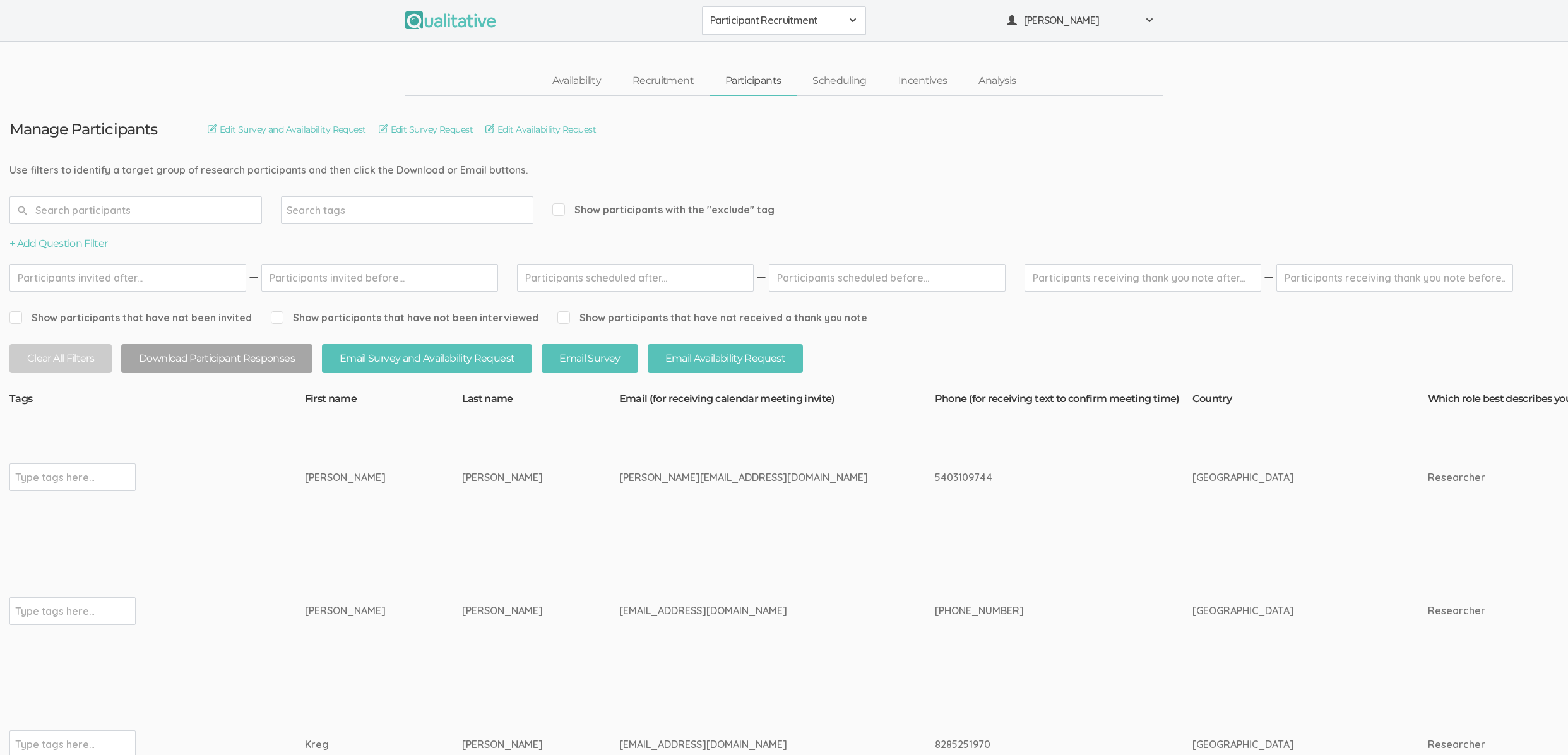
click at [775, 22] on span "Participant Recruitment" at bounding box center [775, 20] width 131 height 15
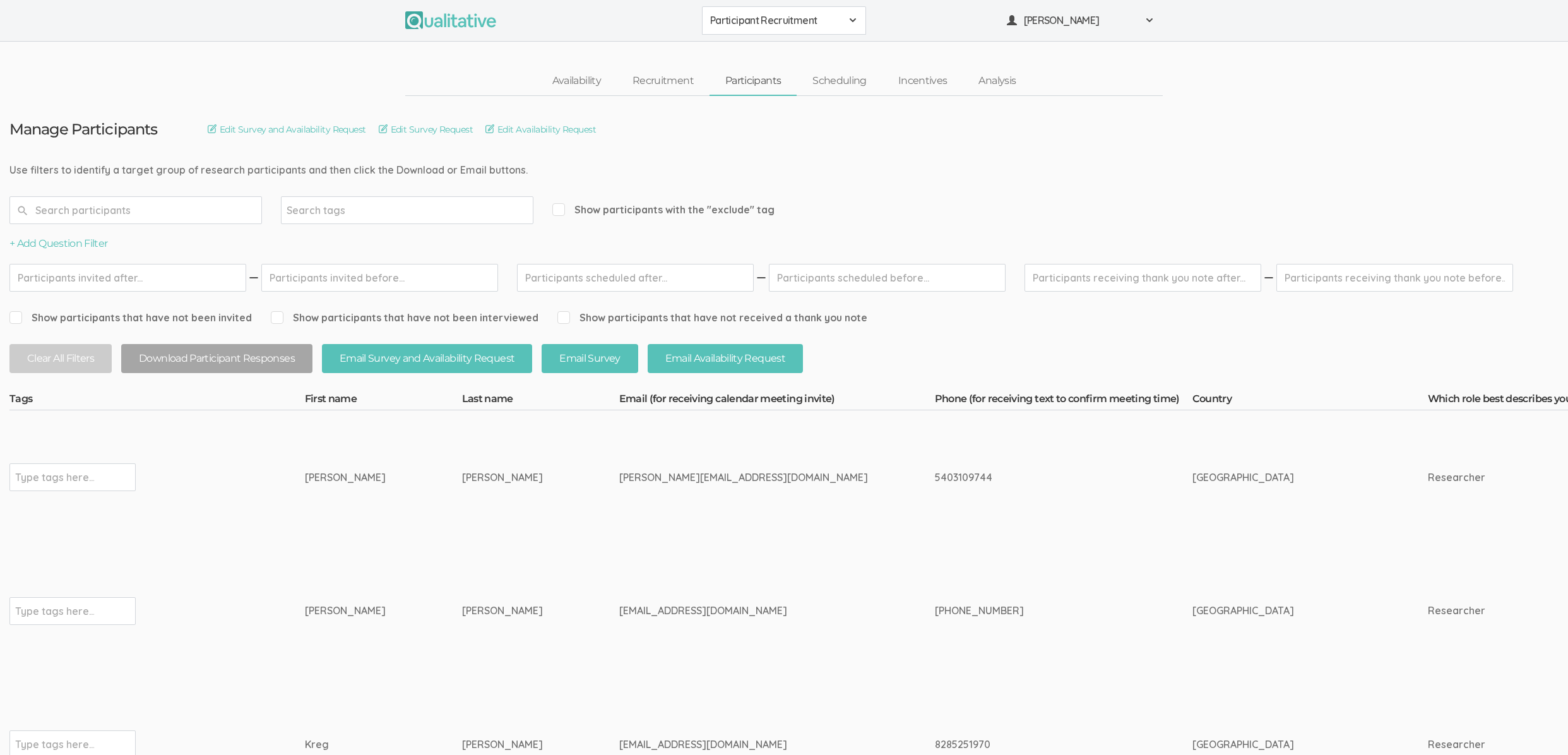
click at [710, 17] on span "Participant Recruitment" at bounding box center [775, 20] width 131 height 15
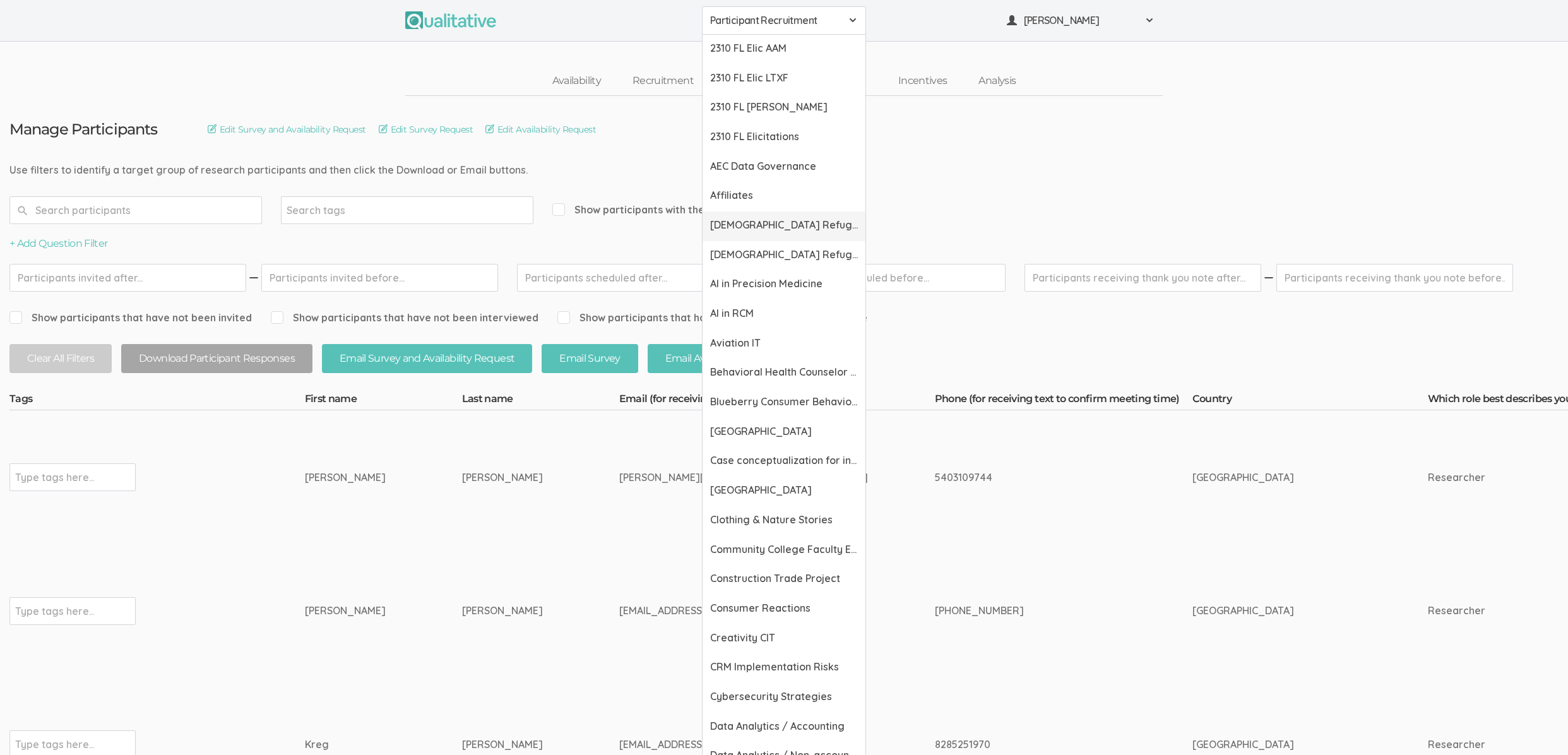
click at [789, 224] on span "[DEMOGRAPHIC_DATA] Refugee Resettlement" at bounding box center [784, 225] width 148 height 15
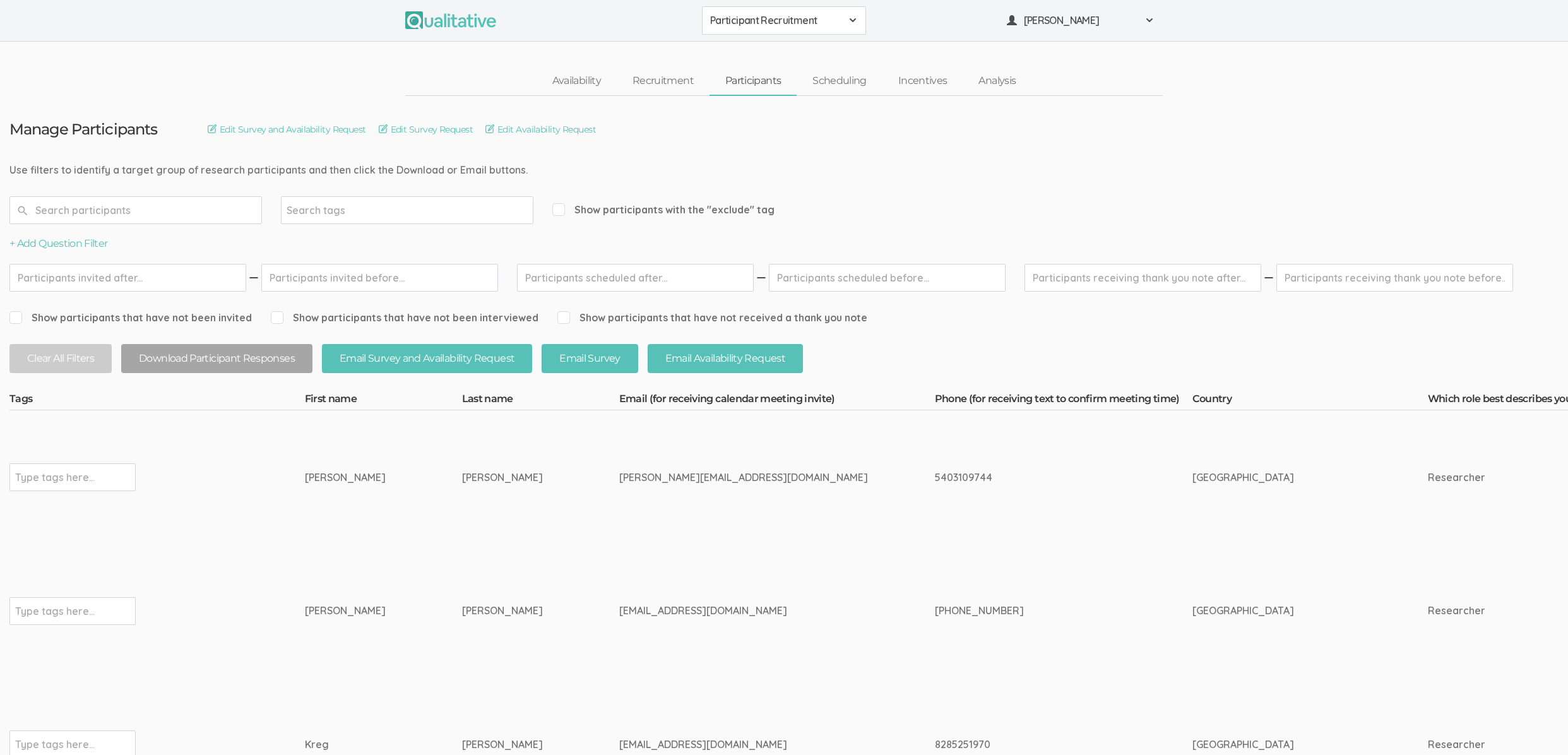
click at [755, 11] on button "Participant Recruitment" at bounding box center [784, 20] width 164 height 29
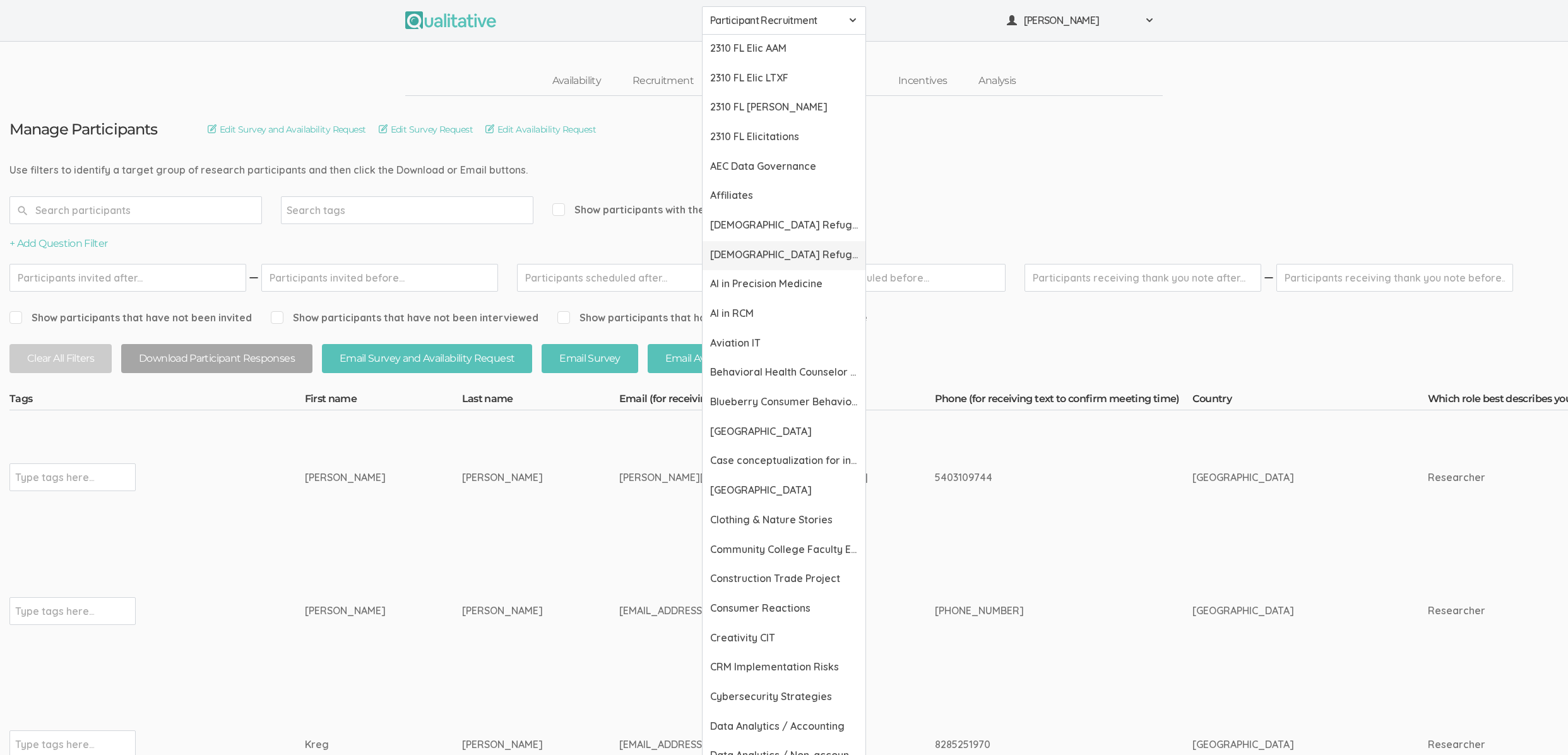
click at [784, 259] on span "[DEMOGRAPHIC_DATA] Refugee Support Organization" at bounding box center [784, 254] width 148 height 15
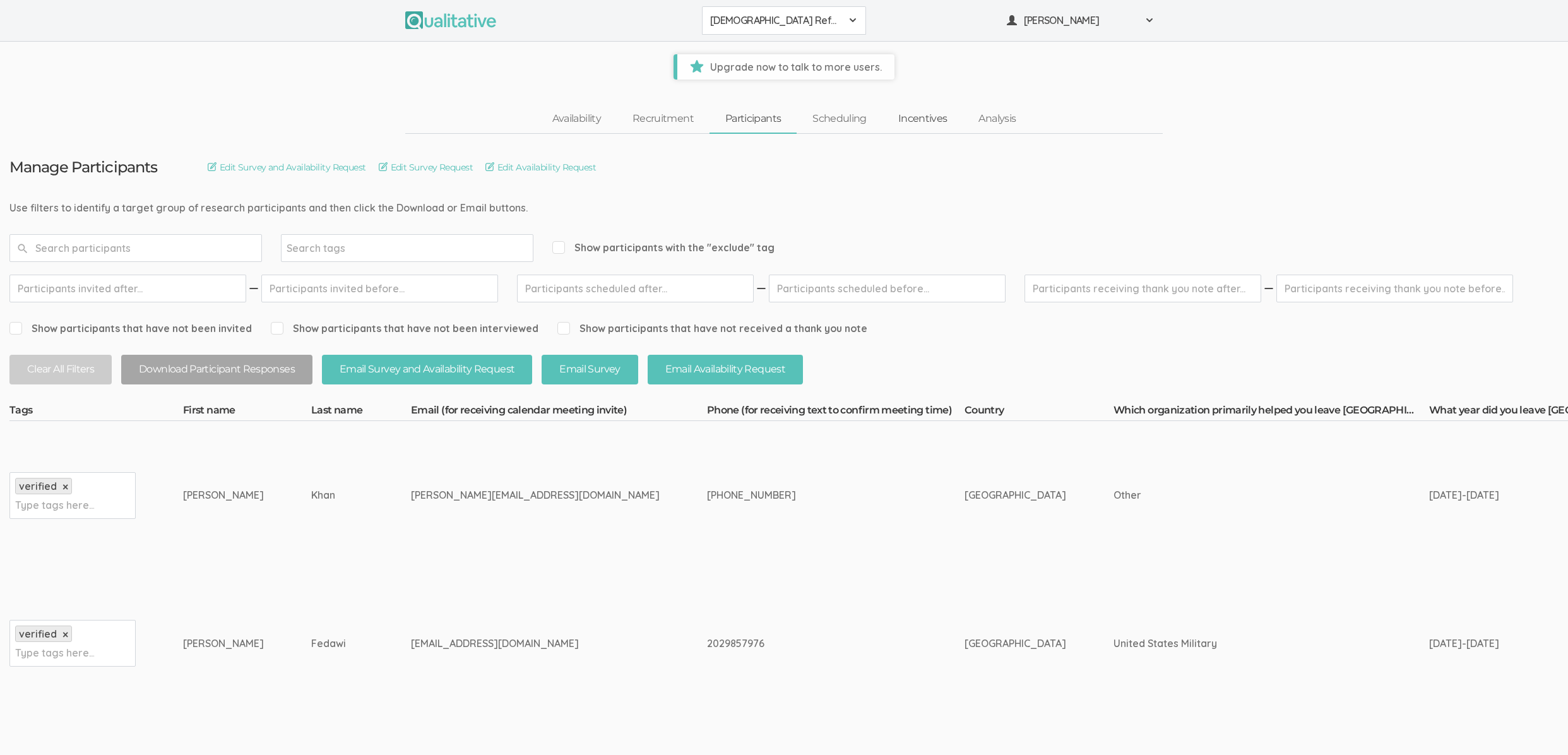
click at [928, 121] on link "Incentives" at bounding box center [922, 118] width 81 height 27
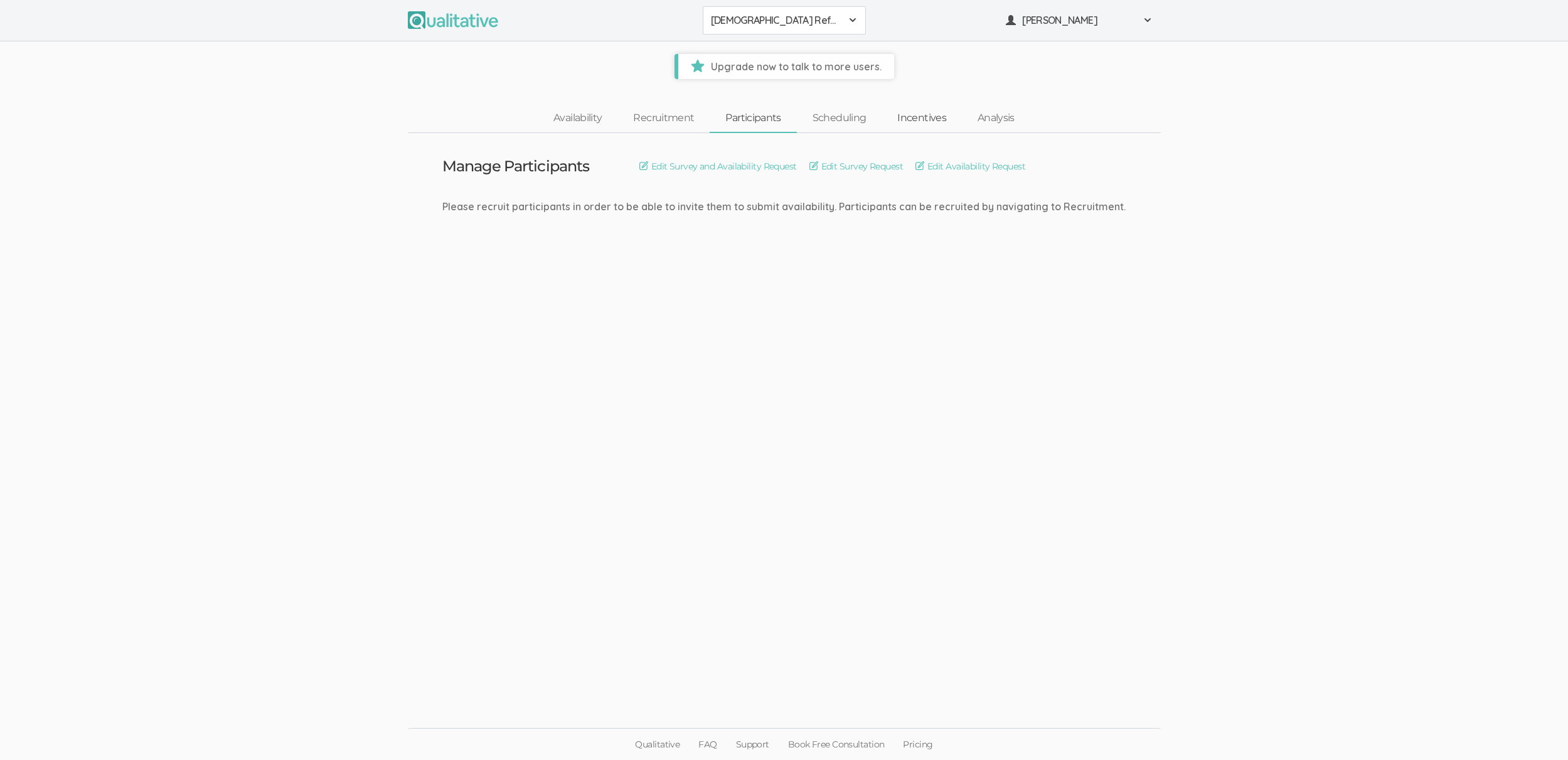
click at [923, 120] on link "Incentives" at bounding box center [921, 117] width 80 height 27
click at [922, 115] on link "Incentives" at bounding box center [921, 117] width 80 height 27
click at [733, 271] on ui-view "Send Incentives Edit Thank You Note Set Incentive Please schedule interviews in…" at bounding box center [784, 399] width 1568 height 532
click at [766, 123] on link "Participants" at bounding box center [753, 117] width 86 height 27
click at [825, 118] on link "Scheduling" at bounding box center [839, 117] width 85 height 27
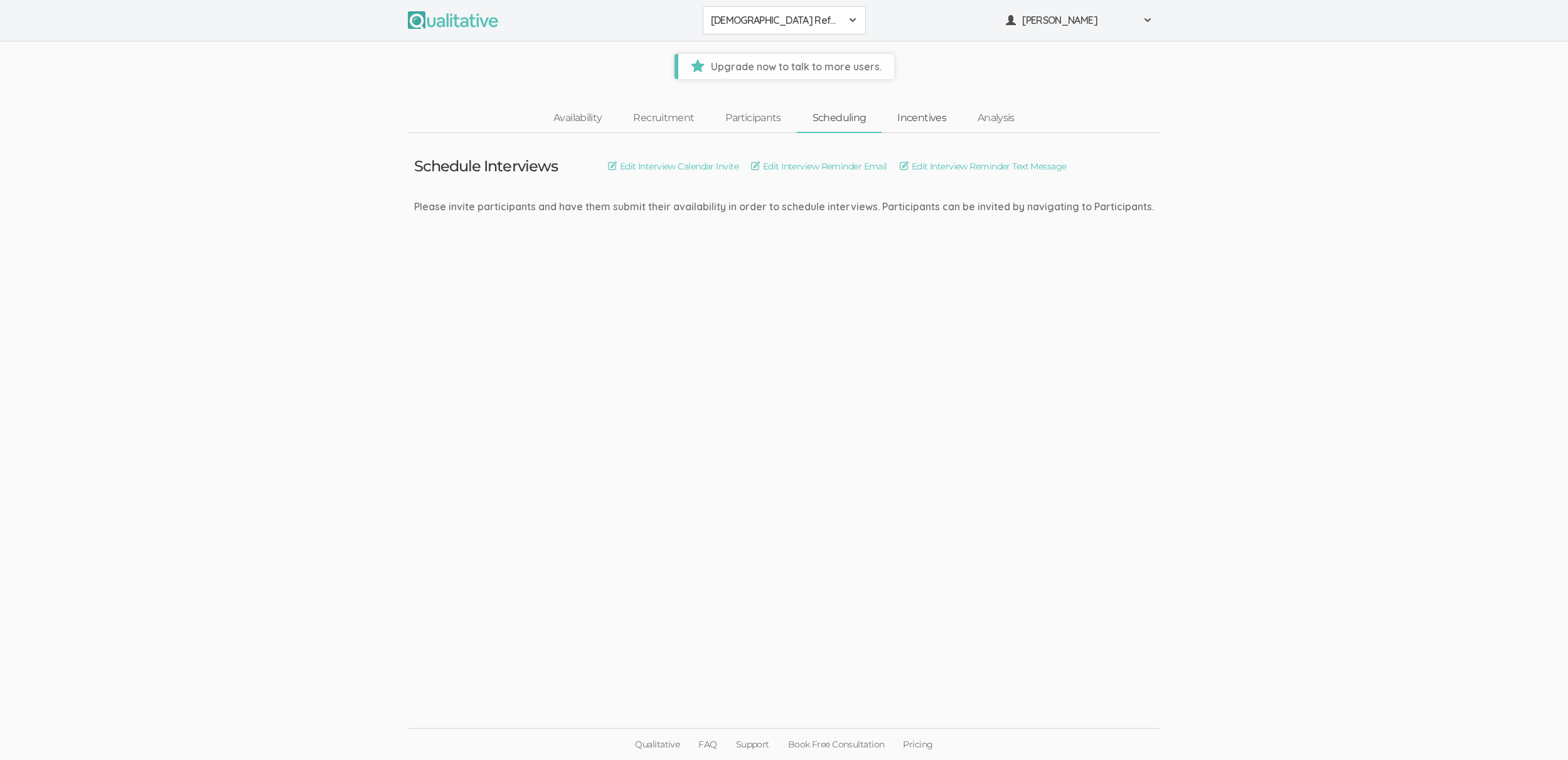
click at [926, 119] on link "Incentives" at bounding box center [921, 117] width 80 height 27
click at [991, 114] on link "Analysis" at bounding box center [995, 117] width 68 height 27
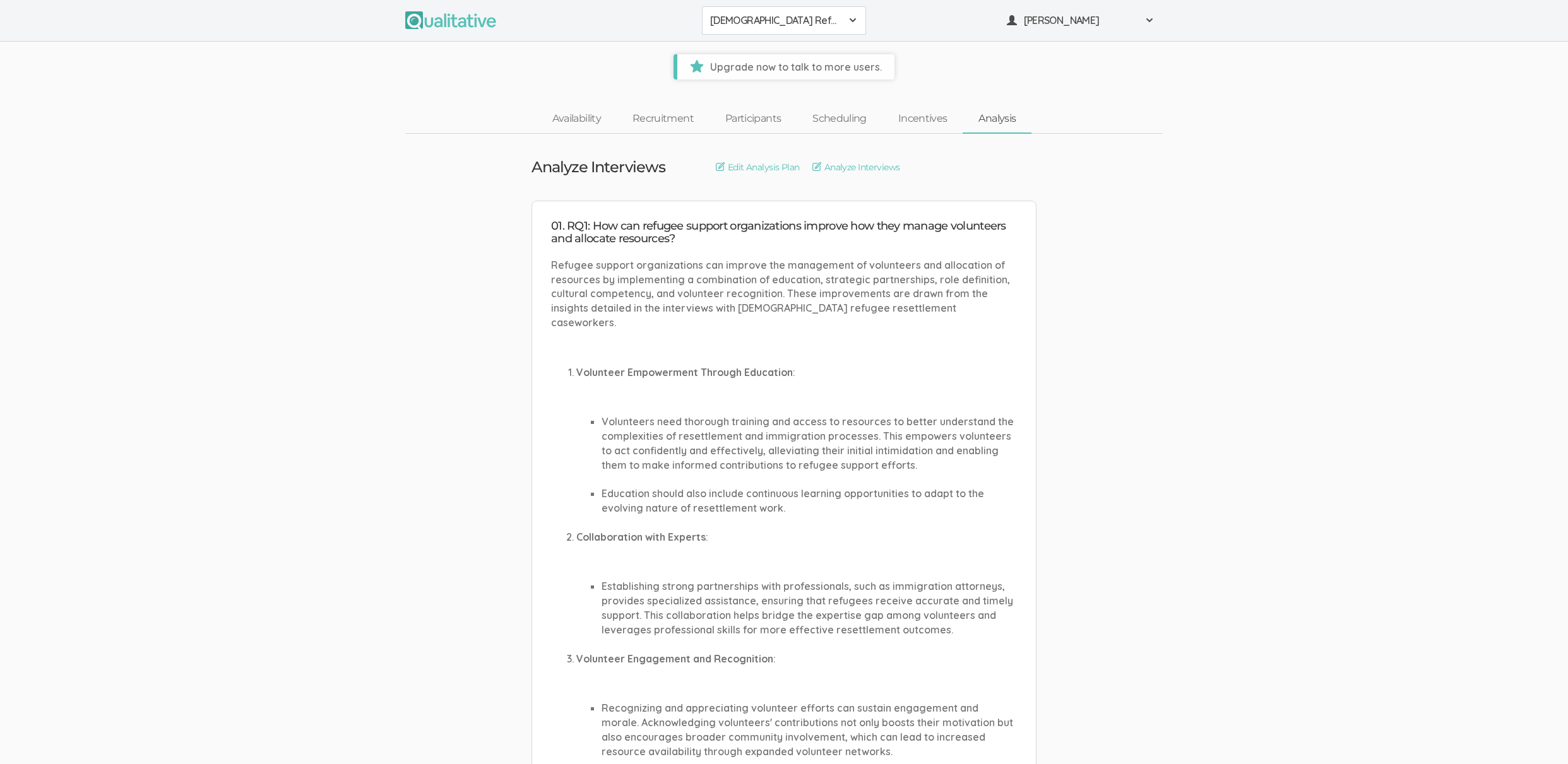
click at [721, 15] on span "[DEMOGRAPHIC_DATA] Refugee Support Organization" at bounding box center [775, 20] width 131 height 15
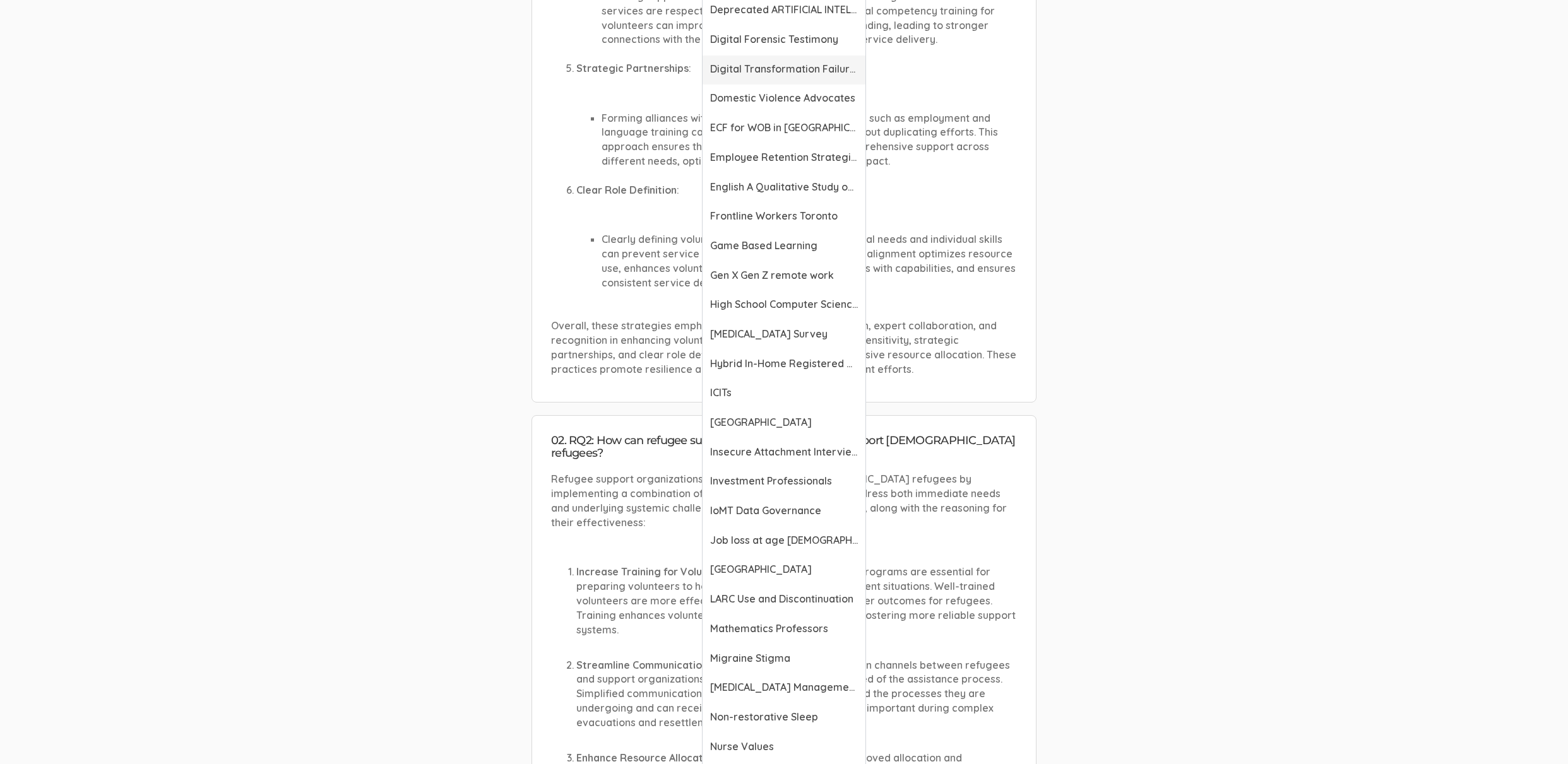
scroll to position [837, 0]
click at [830, 633] on link "Mathematics Professors" at bounding box center [784, 627] width 163 height 29
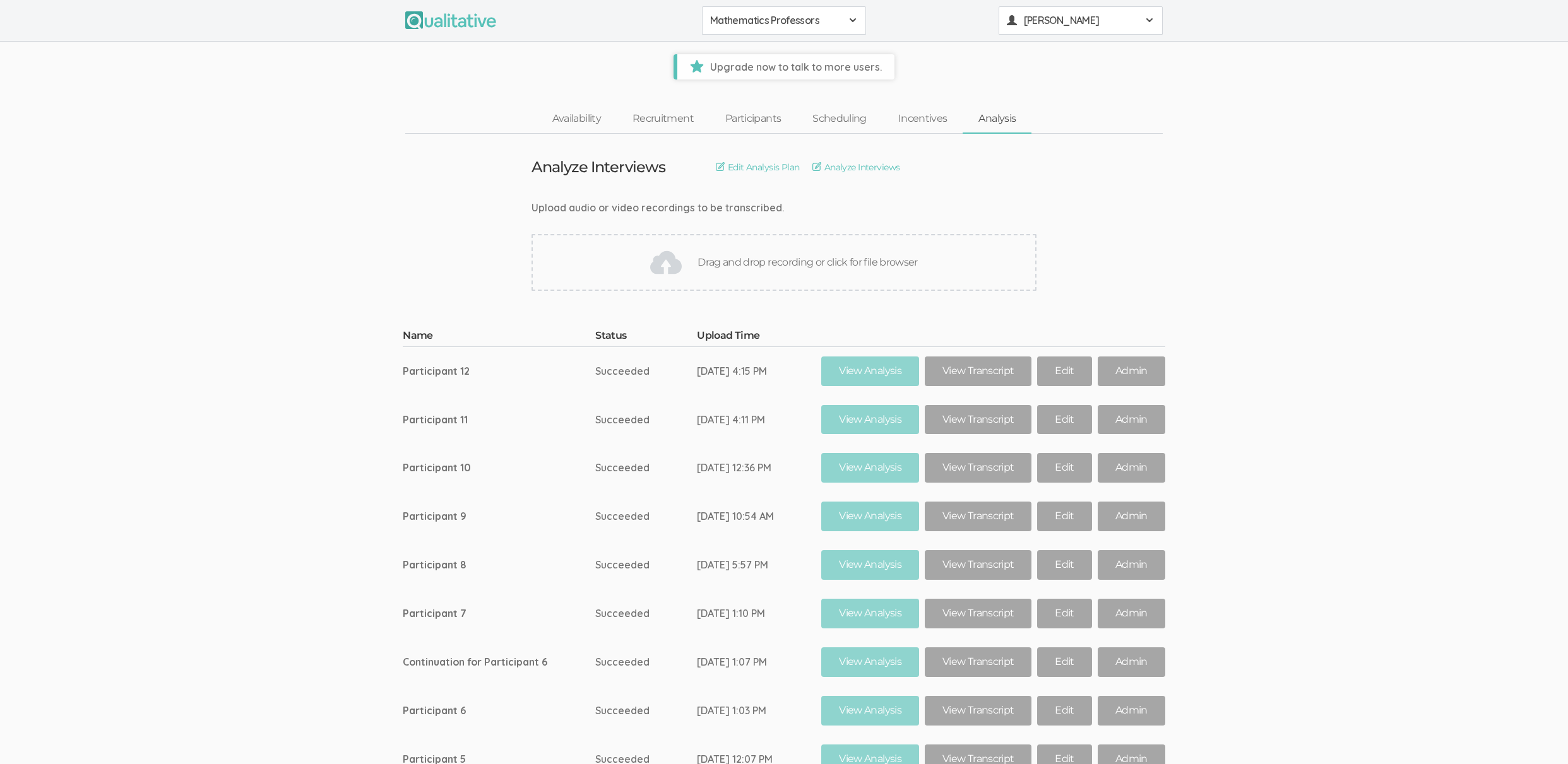
click at [1046, 22] on span "[PERSON_NAME]" at bounding box center [1080, 20] width 114 height 15
click at [1064, 126] on link "Project Settings" at bounding box center [1081, 125] width 163 height 26
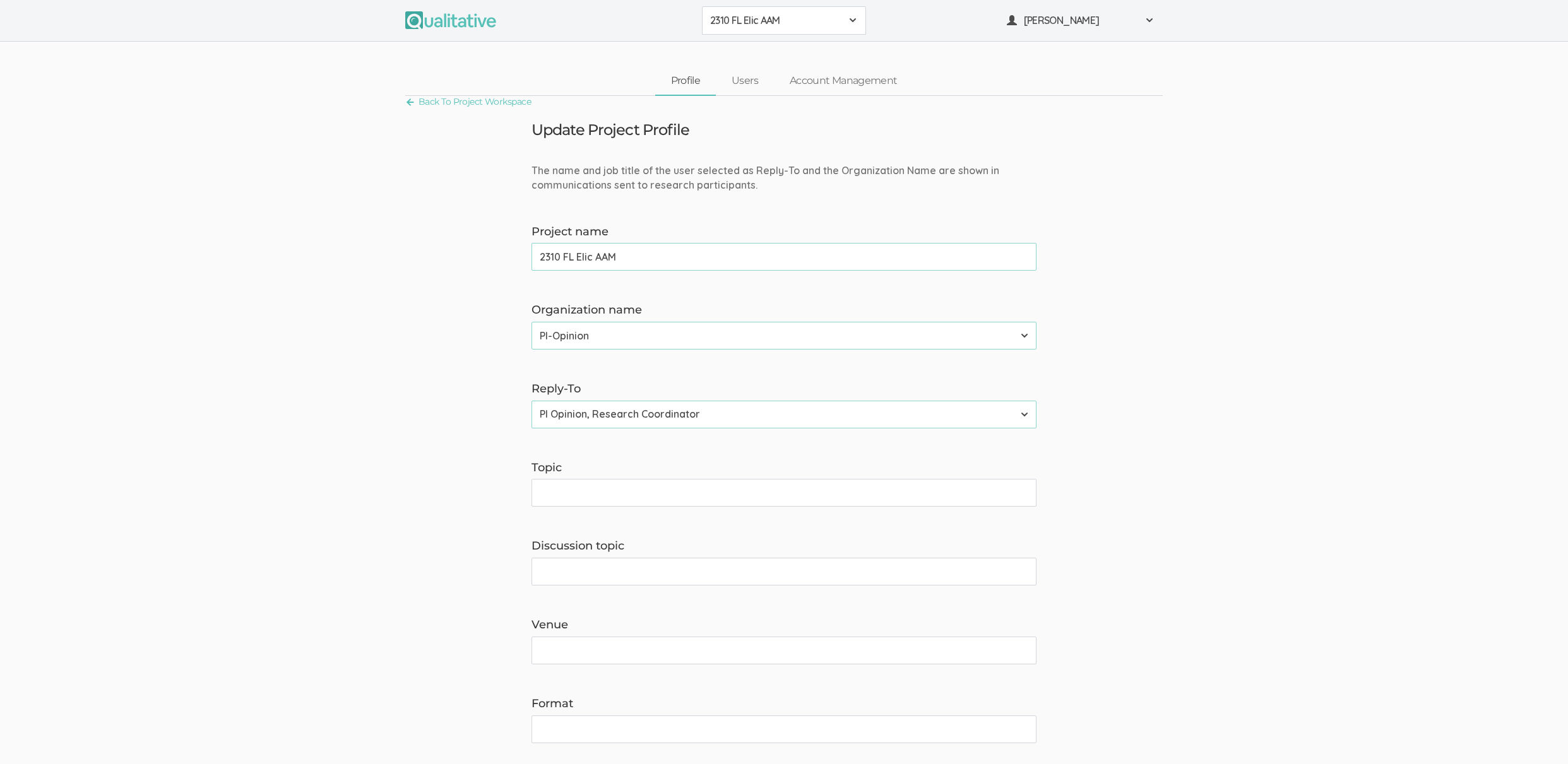
click at [745, 22] on span "2310 FL Elic AAM" at bounding box center [775, 20] width 131 height 15
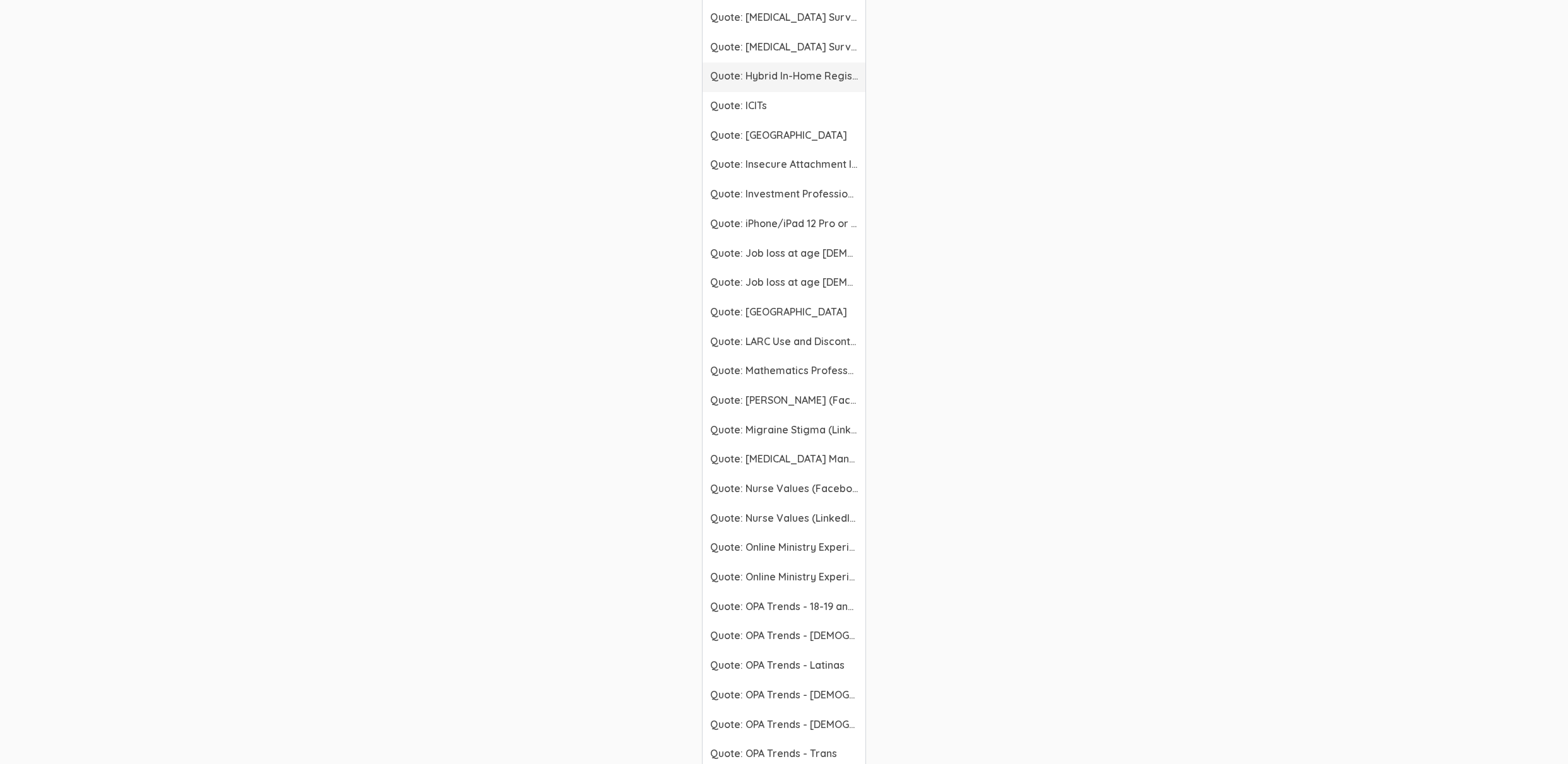
scroll to position [2616, 0]
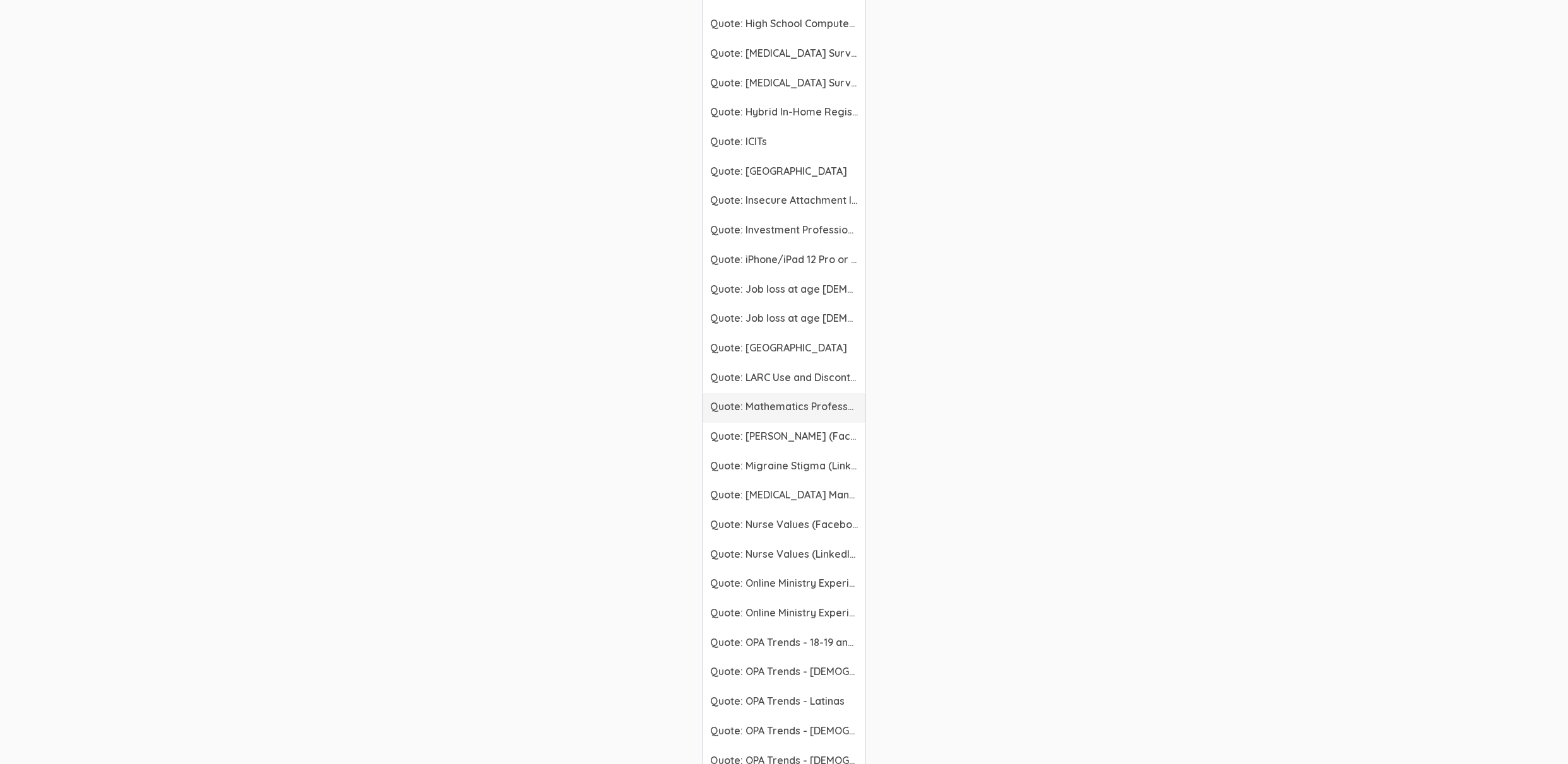
click at [782, 404] on span "Quote: Mathematics Professors" at bounding box center [784, 406] width 148 height 15
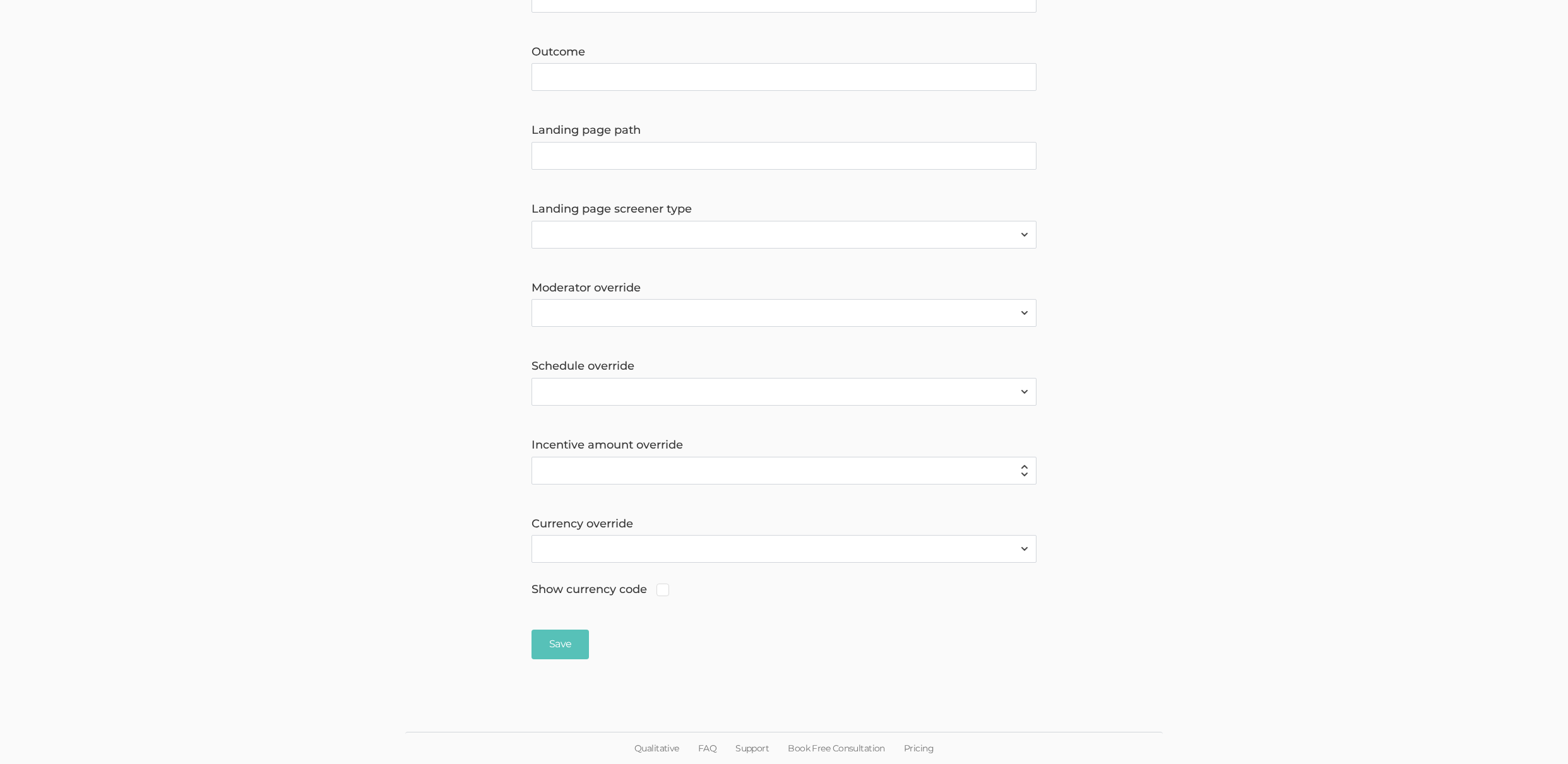
scroll to position [730, 0]
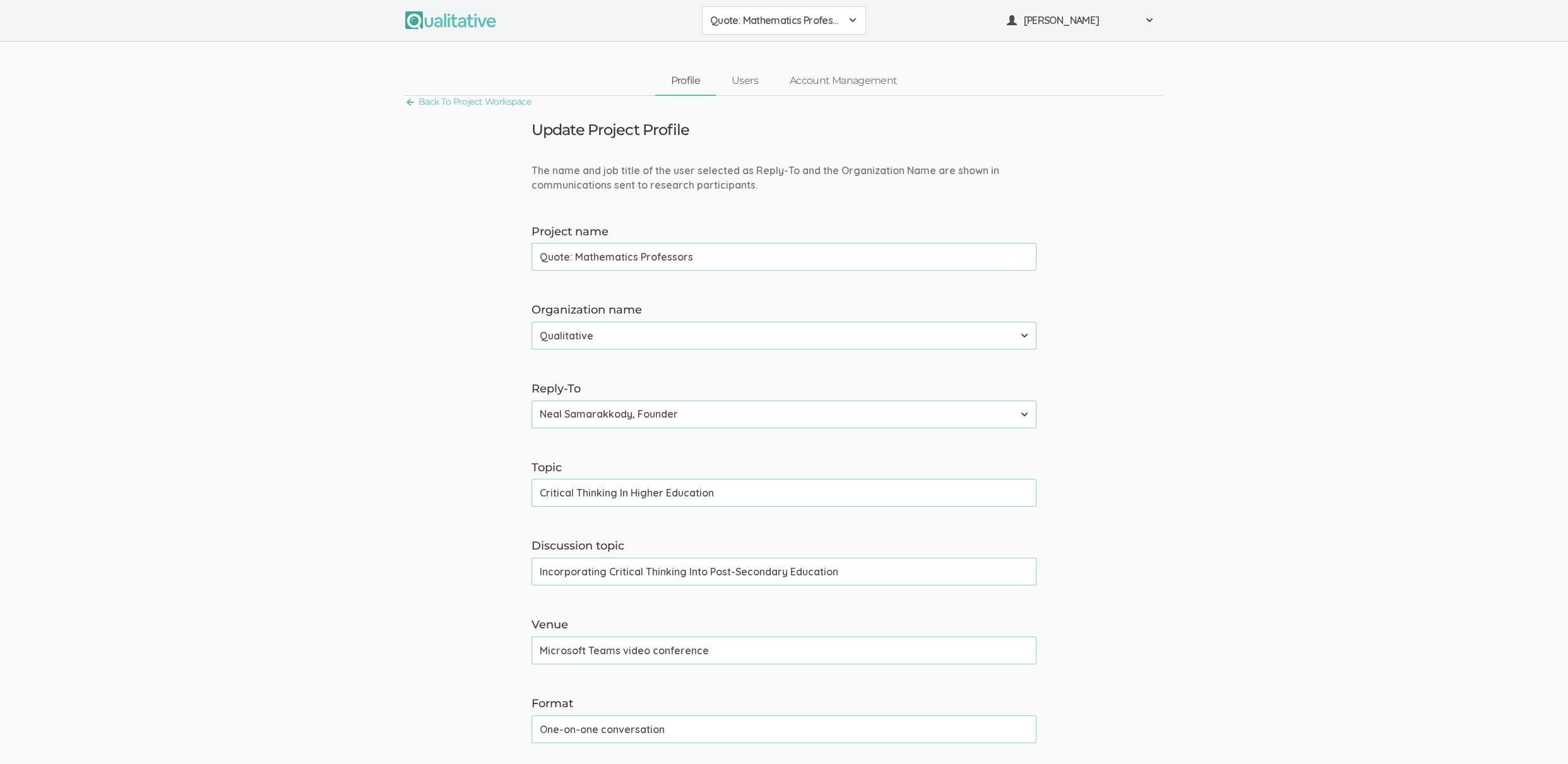
click at [771, 17] on span "Quote: Mathematics Professors" at bounding box center [775, 20] width 131 height 15
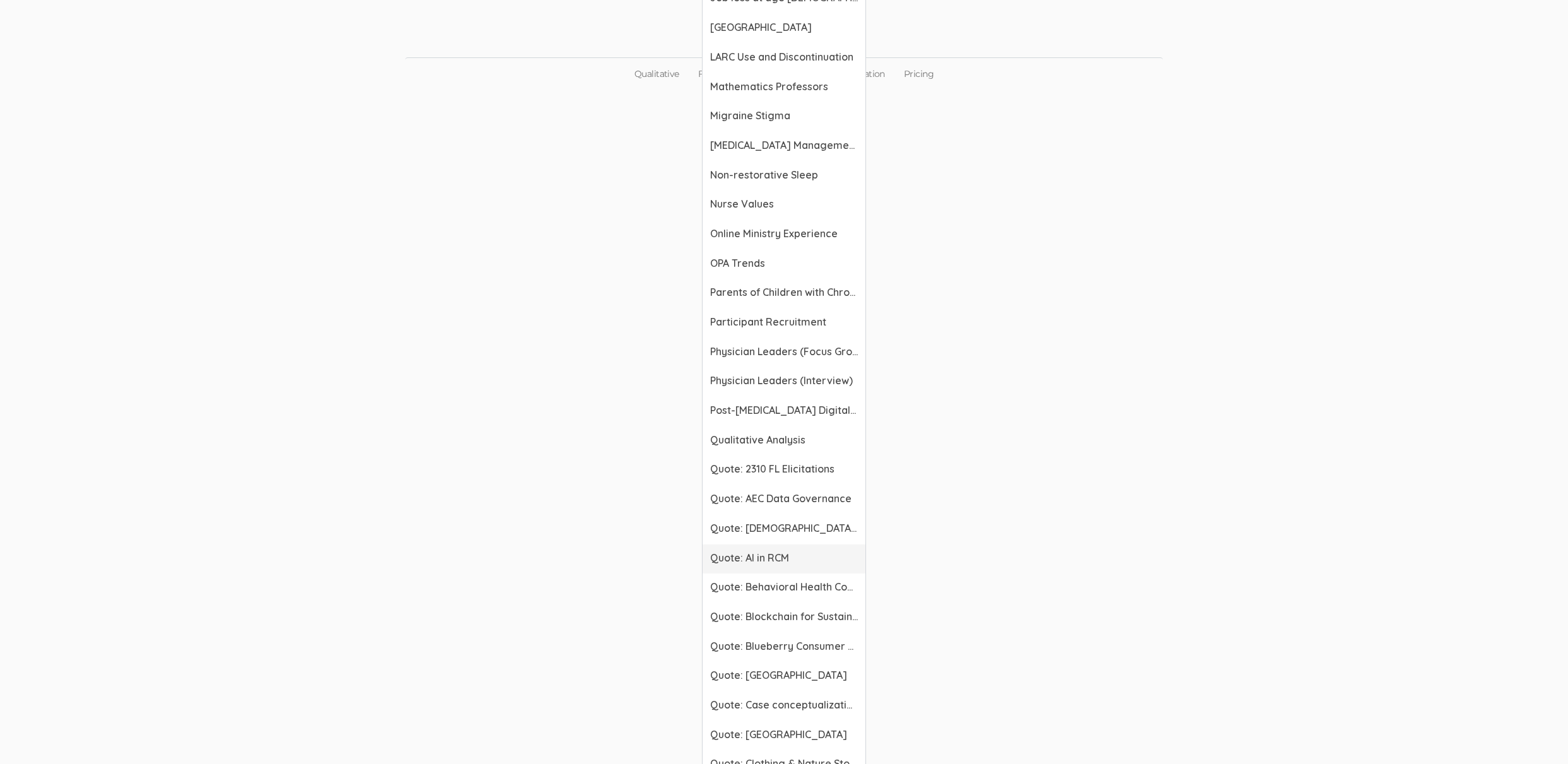
scroll to position [1574, 0]
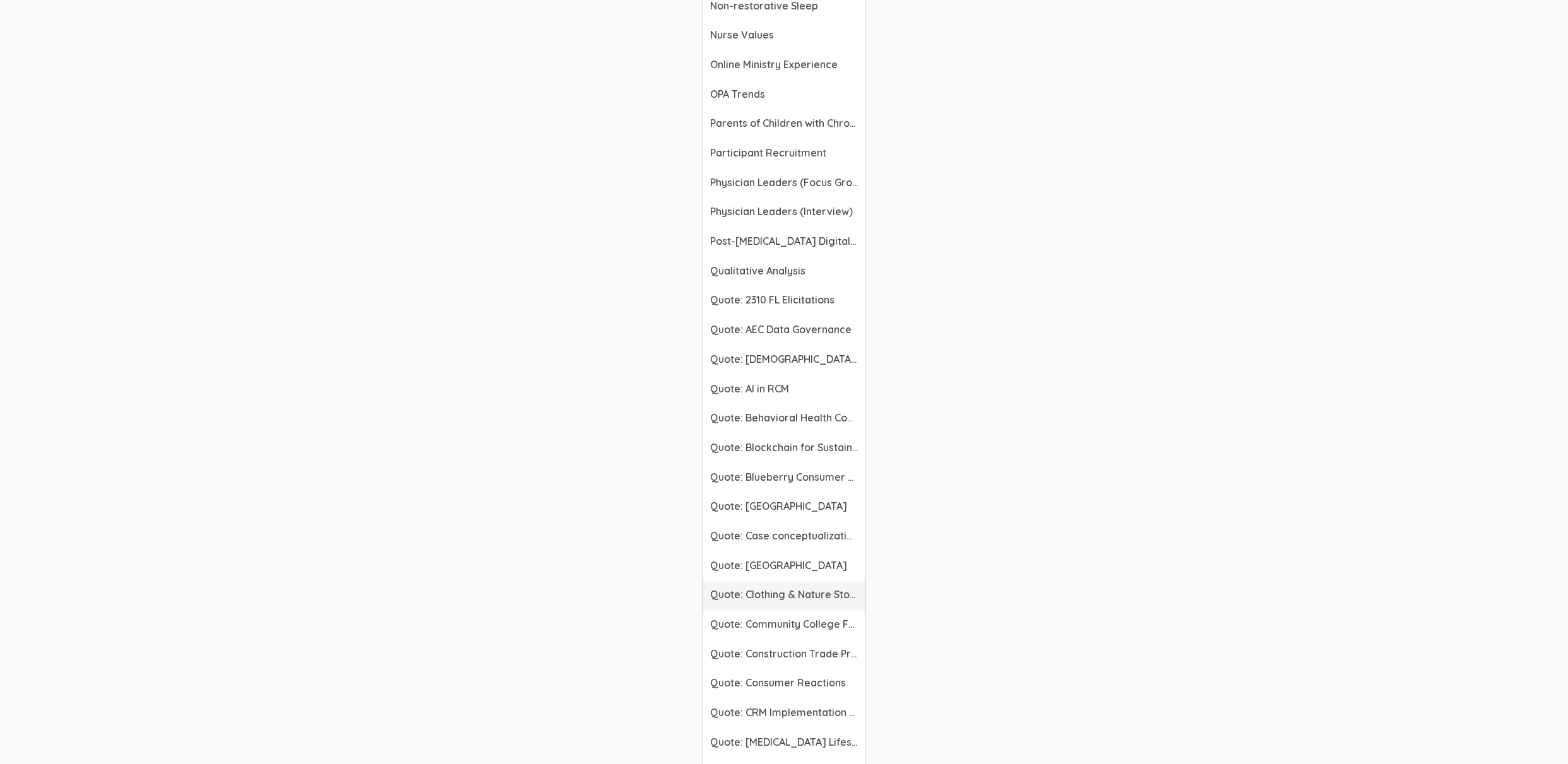
click at [780, 601] on span "Quote: Clothing & Nature Stories" at bounding box center [784, 594] width 148 height 15
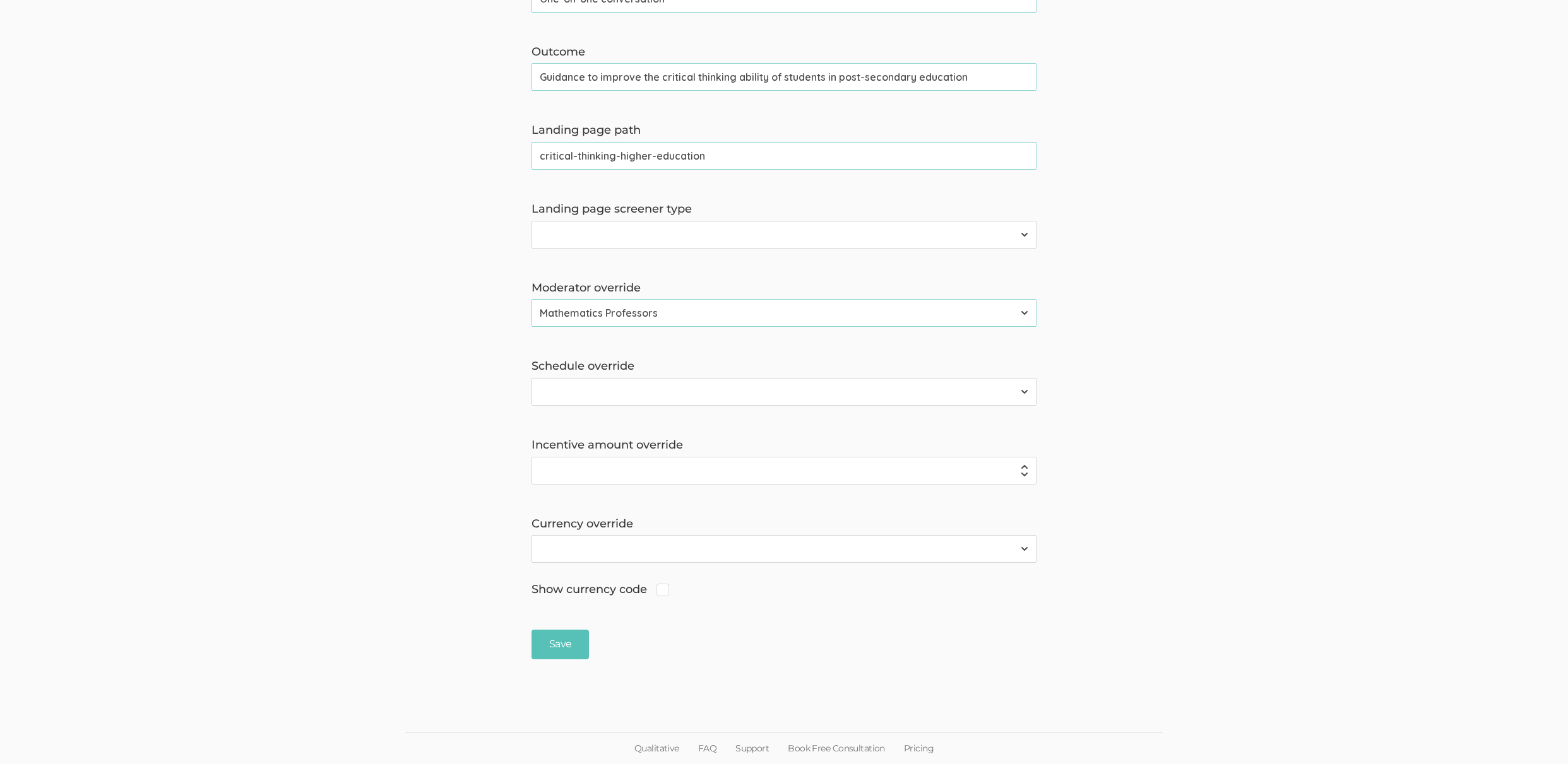
scroll to position [730, 0]
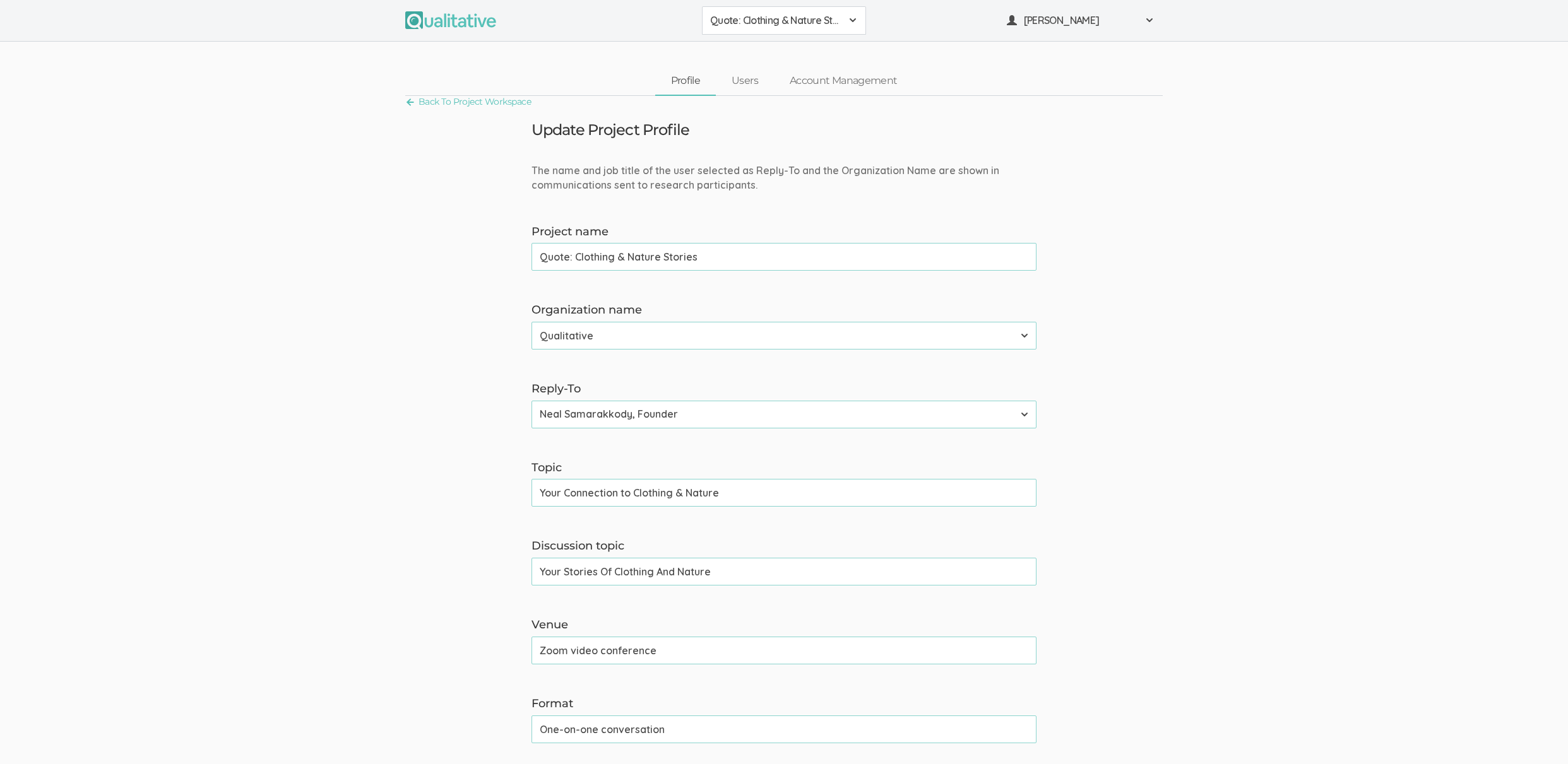
click at [757, 10] on button "Quote: Clothing & Nature Stories" at bounding box center [784, 20] width 164 height 29
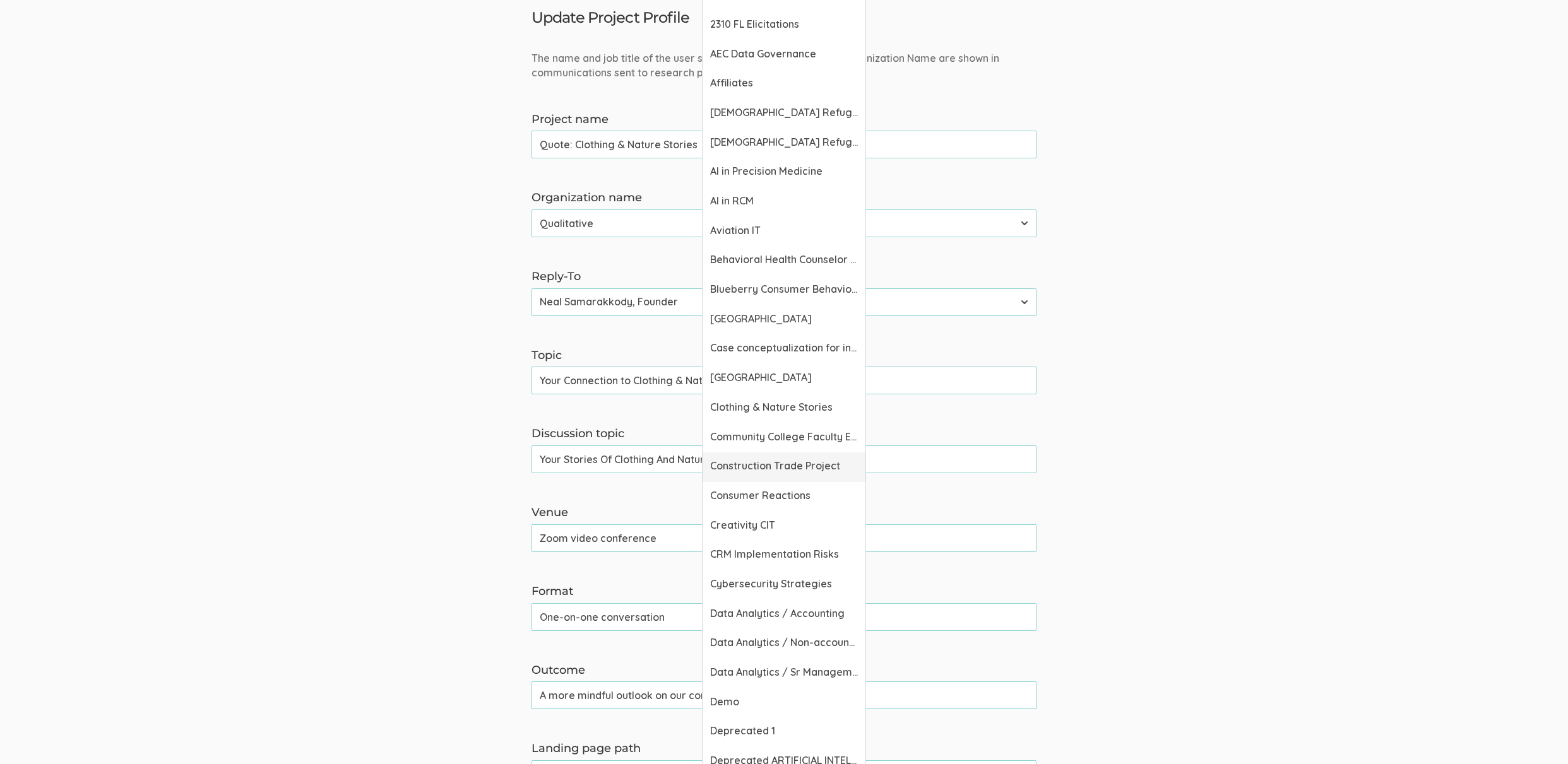
scroll to position [639, 0]
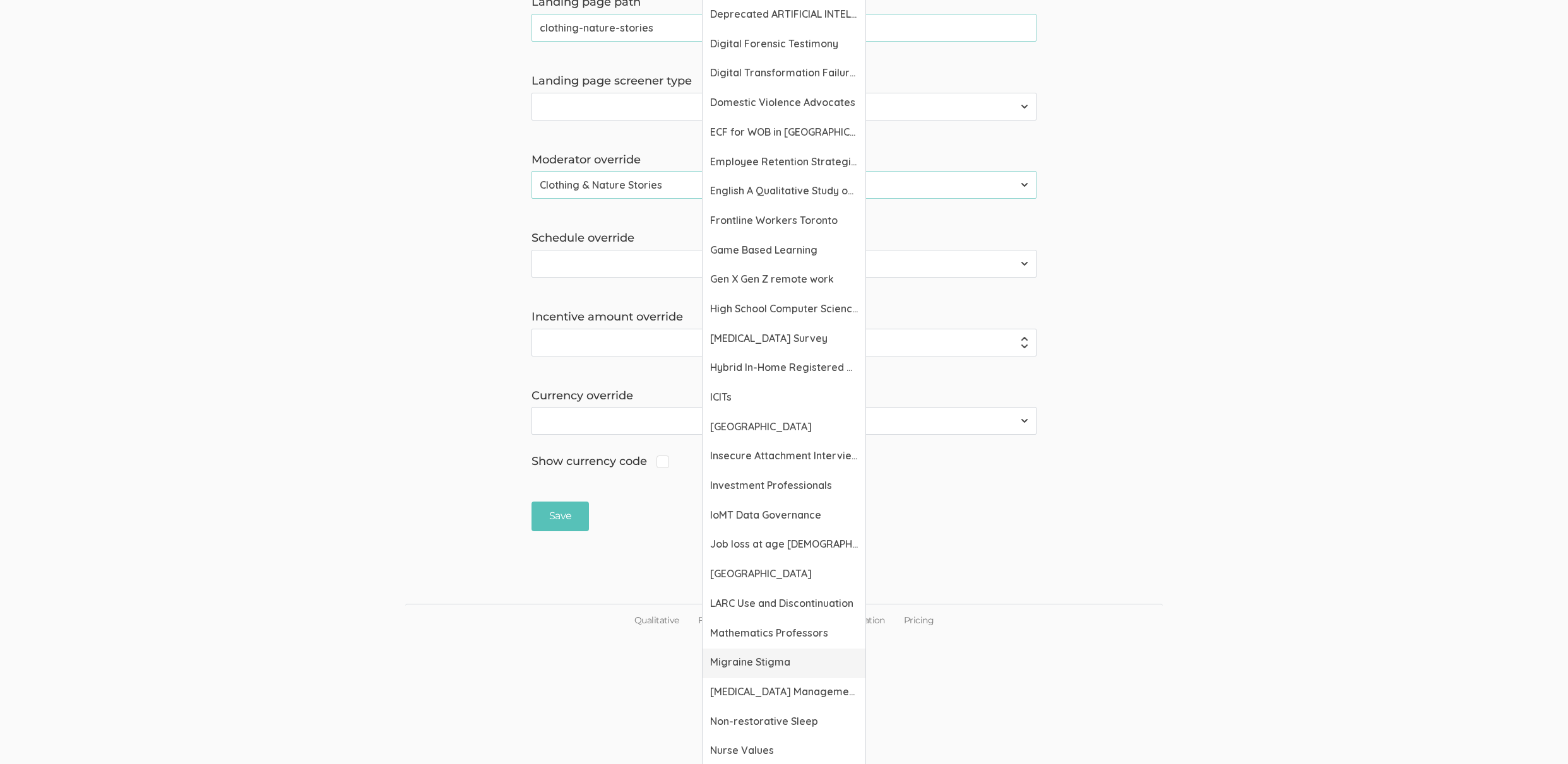
click at [769, 653] on link "Migraine Stigma" at bounding box center [784, 663] width 163 height 29
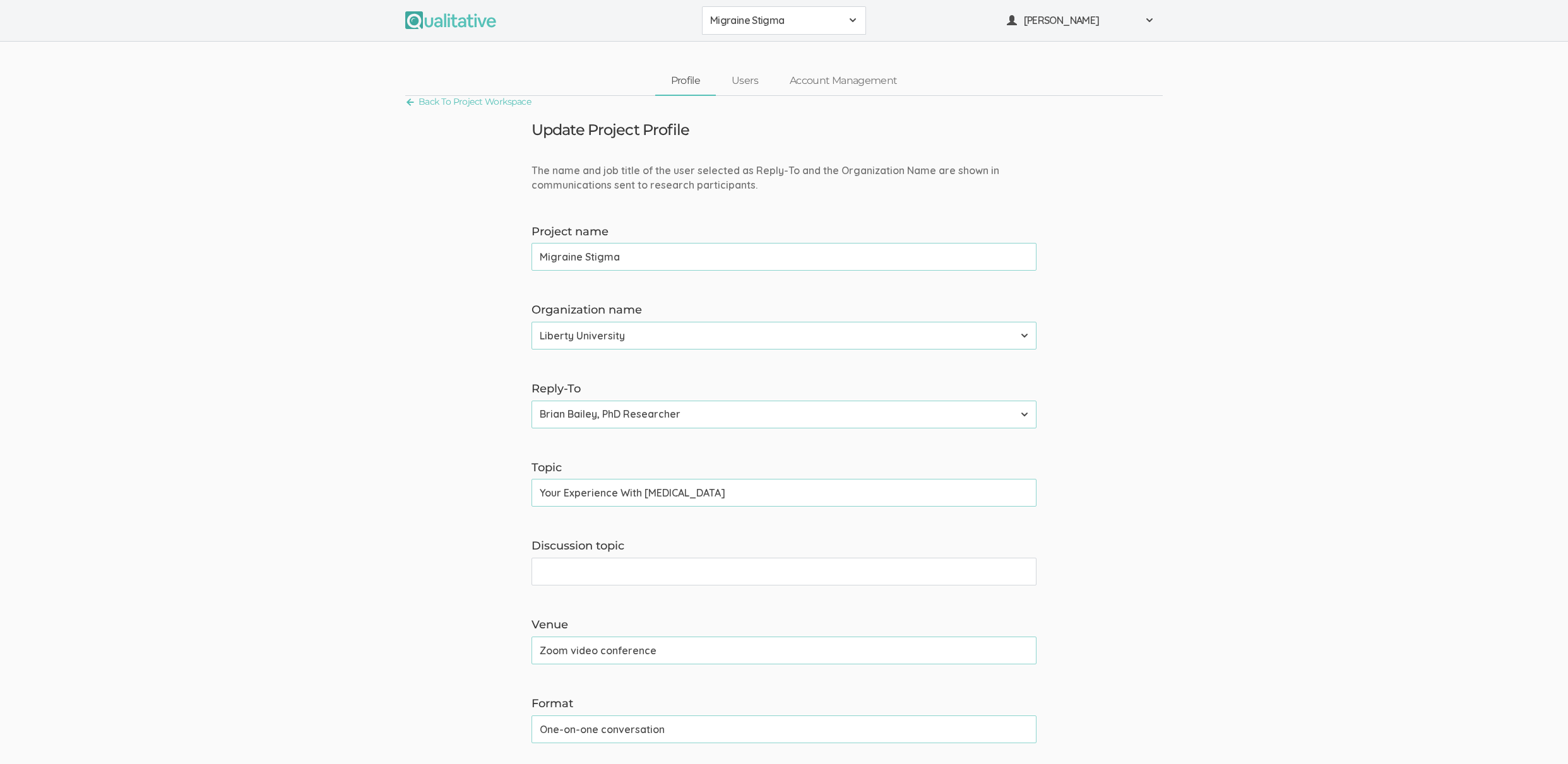
click at [775, 16] on span "Migraine Stigma" at bounding box center [775, 20] width 131 height 15
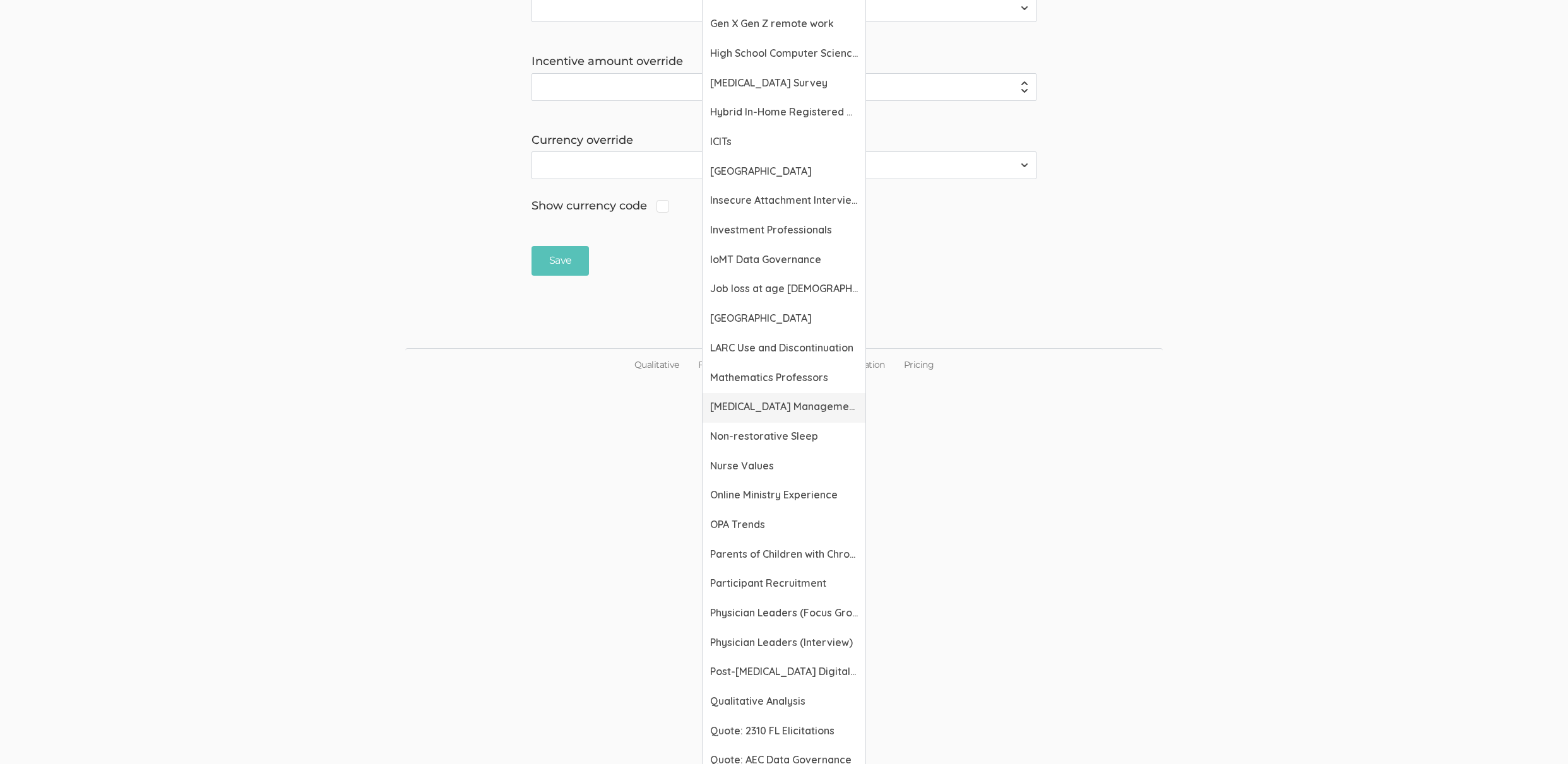
scroll to position [1543, 0]
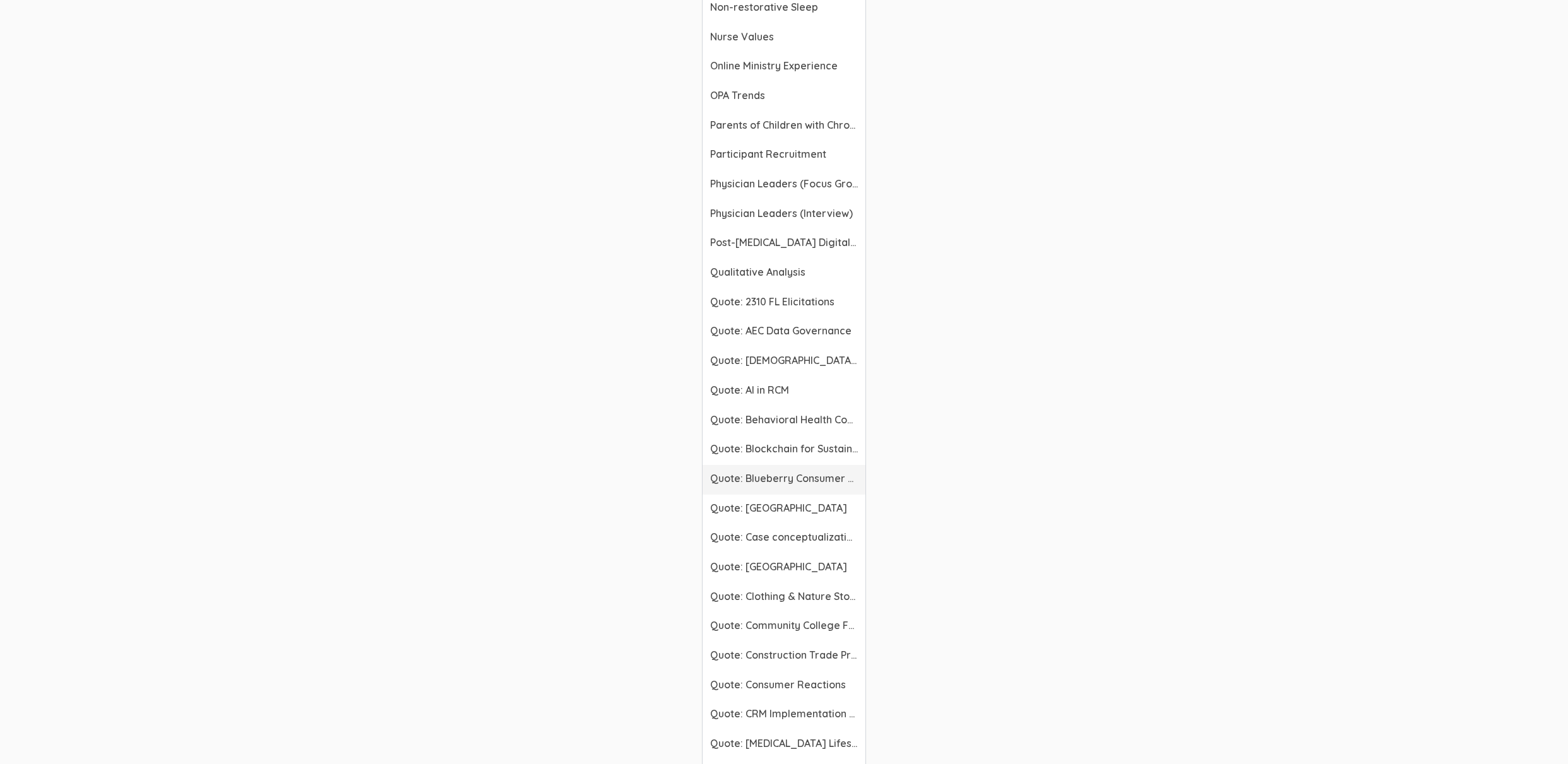
click at [799, 487] on link "Quote: Blueberry Consumer Behavior Project" at bounding box center [784, 480] width 163 height 29
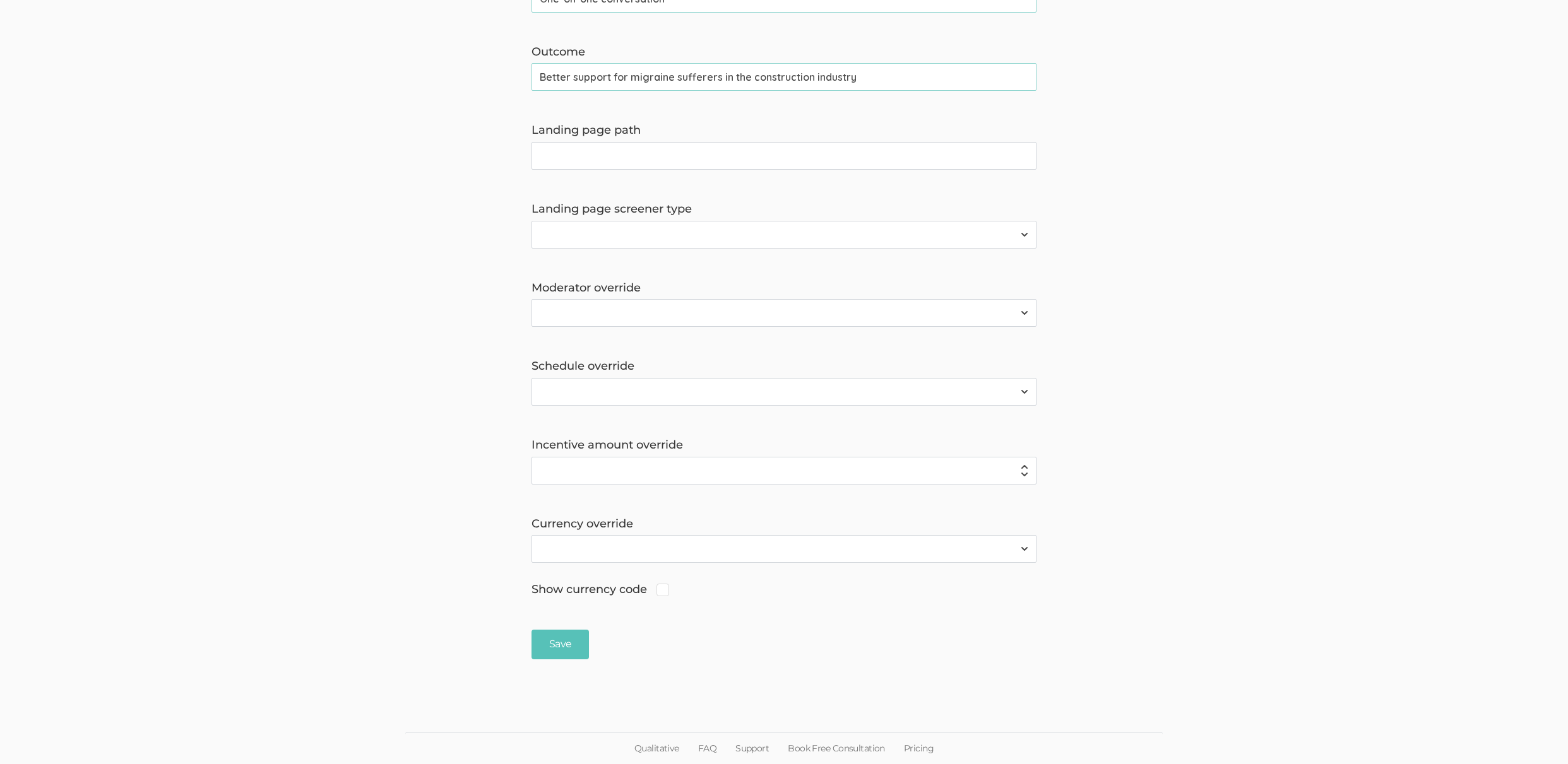
scroll to position [730, 0]
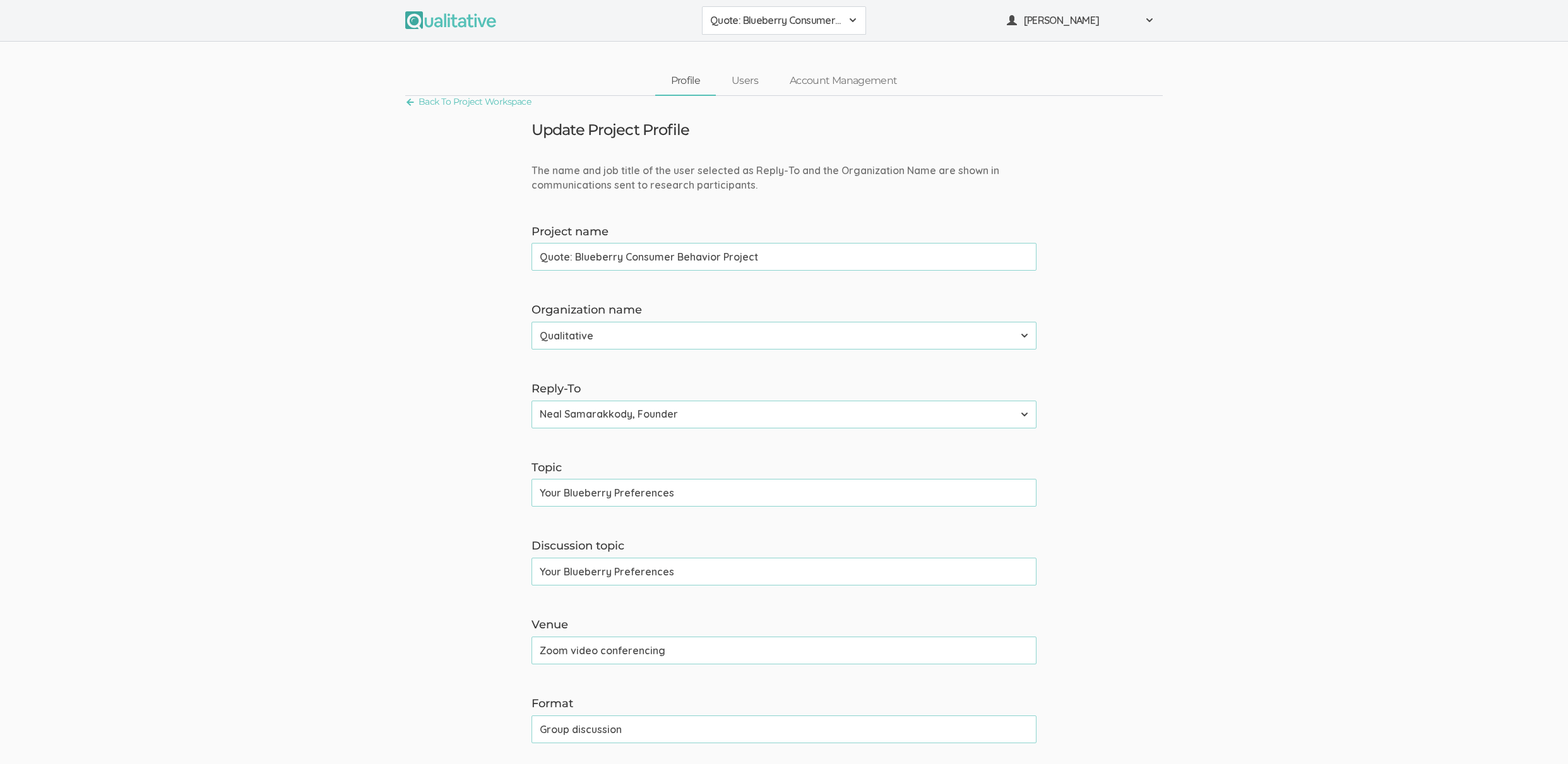
click at [764, 26] on span "Quote: Blueberry Consumer Behavior Project" at bounding box center [775, 20] width 131 height 15
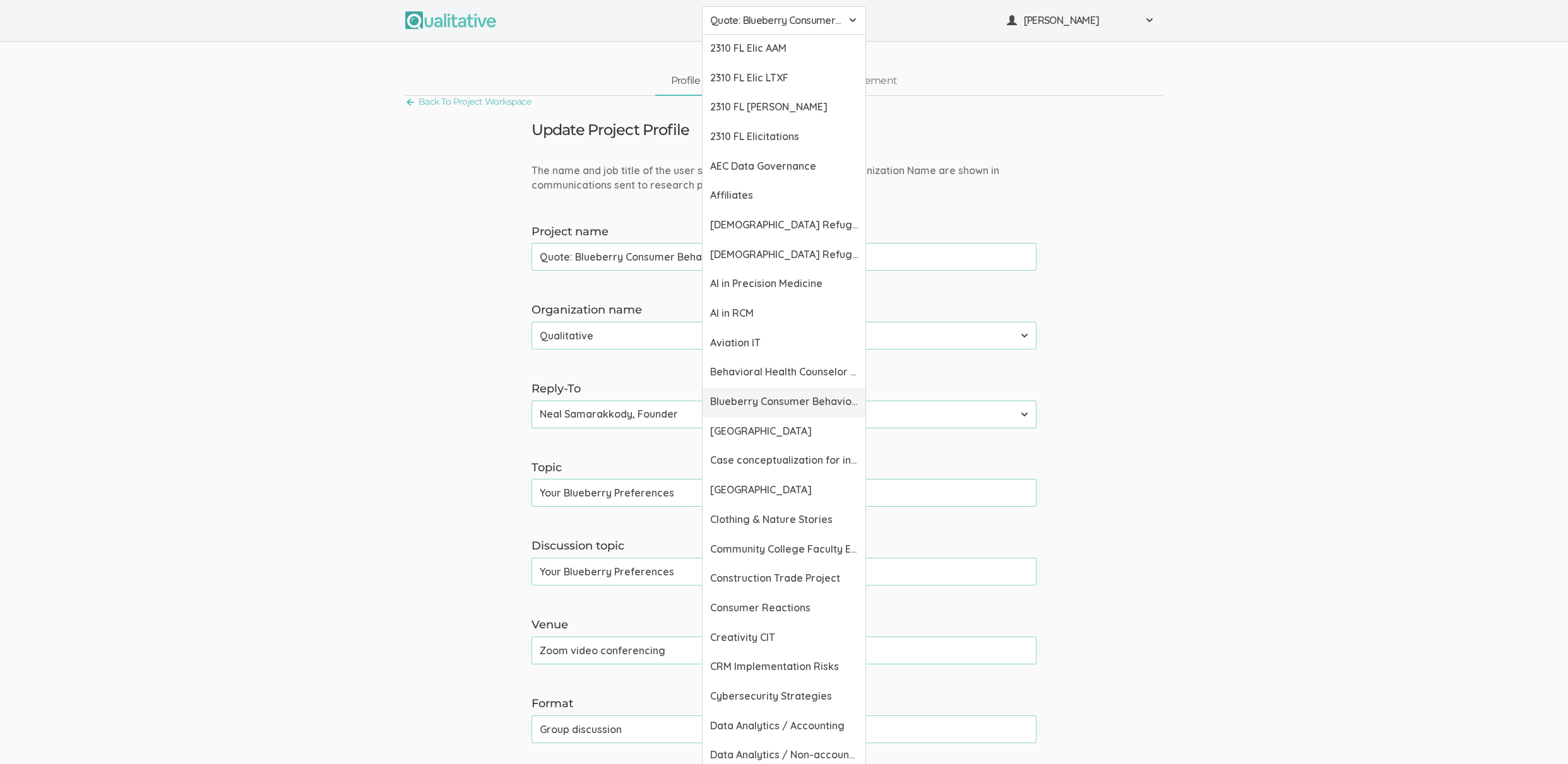
click at [771, 410] on link "Blueberry Consumer Behavior Project" at bounding box center [784, 402] width 163 height 29
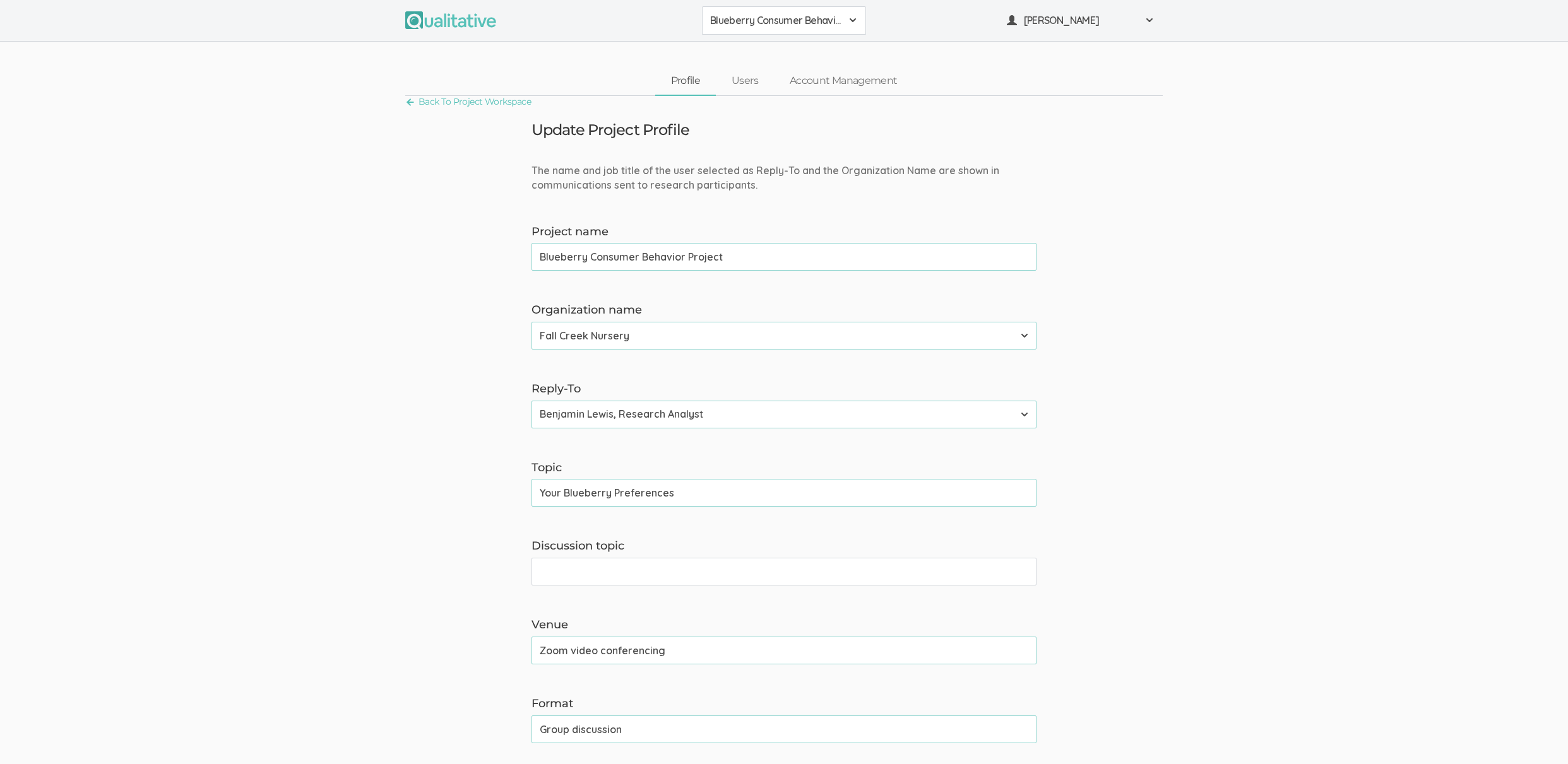
click at [738, 10] on button "Blueberry Consumer Behavior Project" at bounding box center [784, 20] width 164 height 29
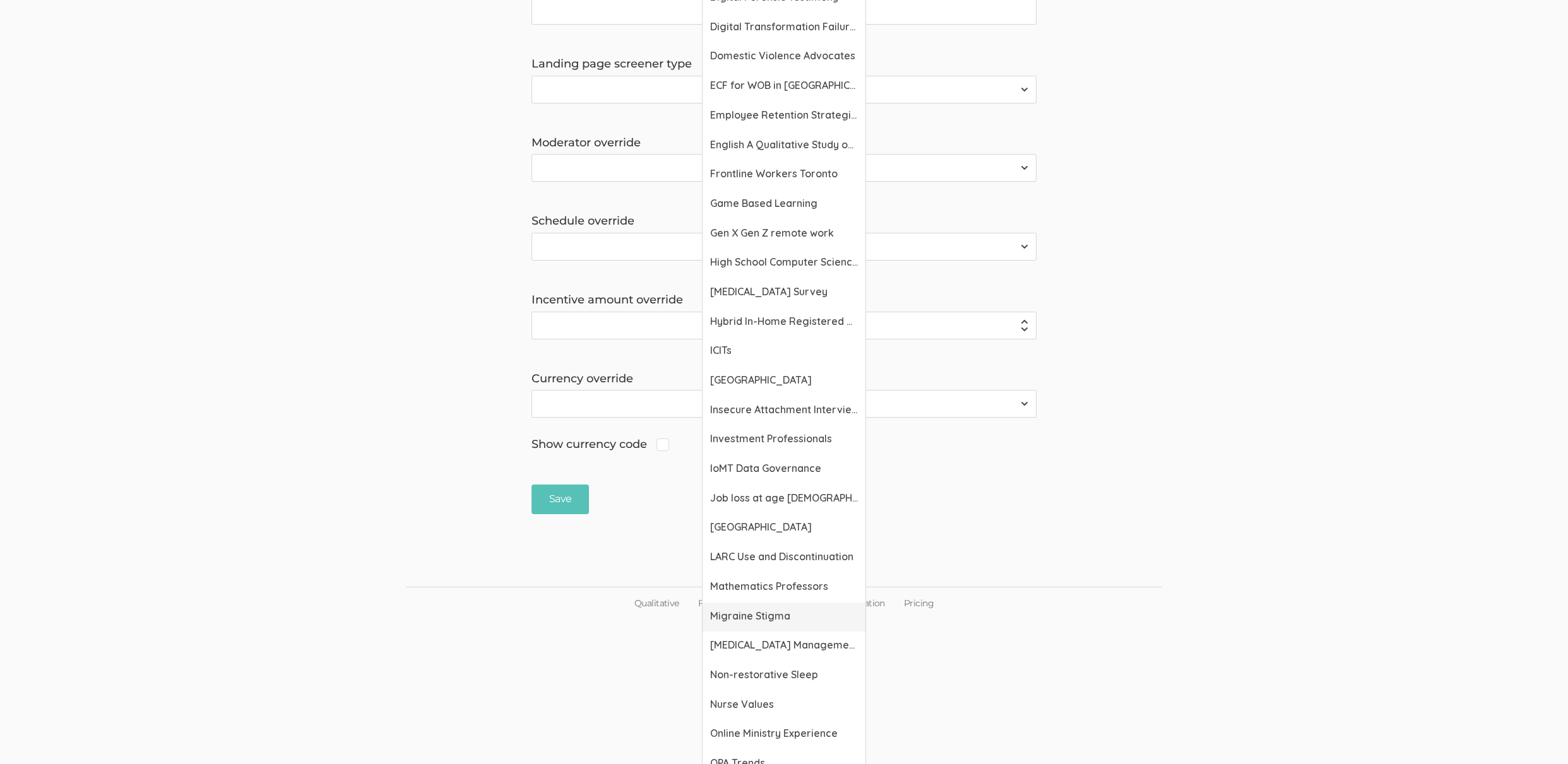
click at [782, 616] on span "Migraine Stigma" at bounding box center [784, 616] width 148 height 15
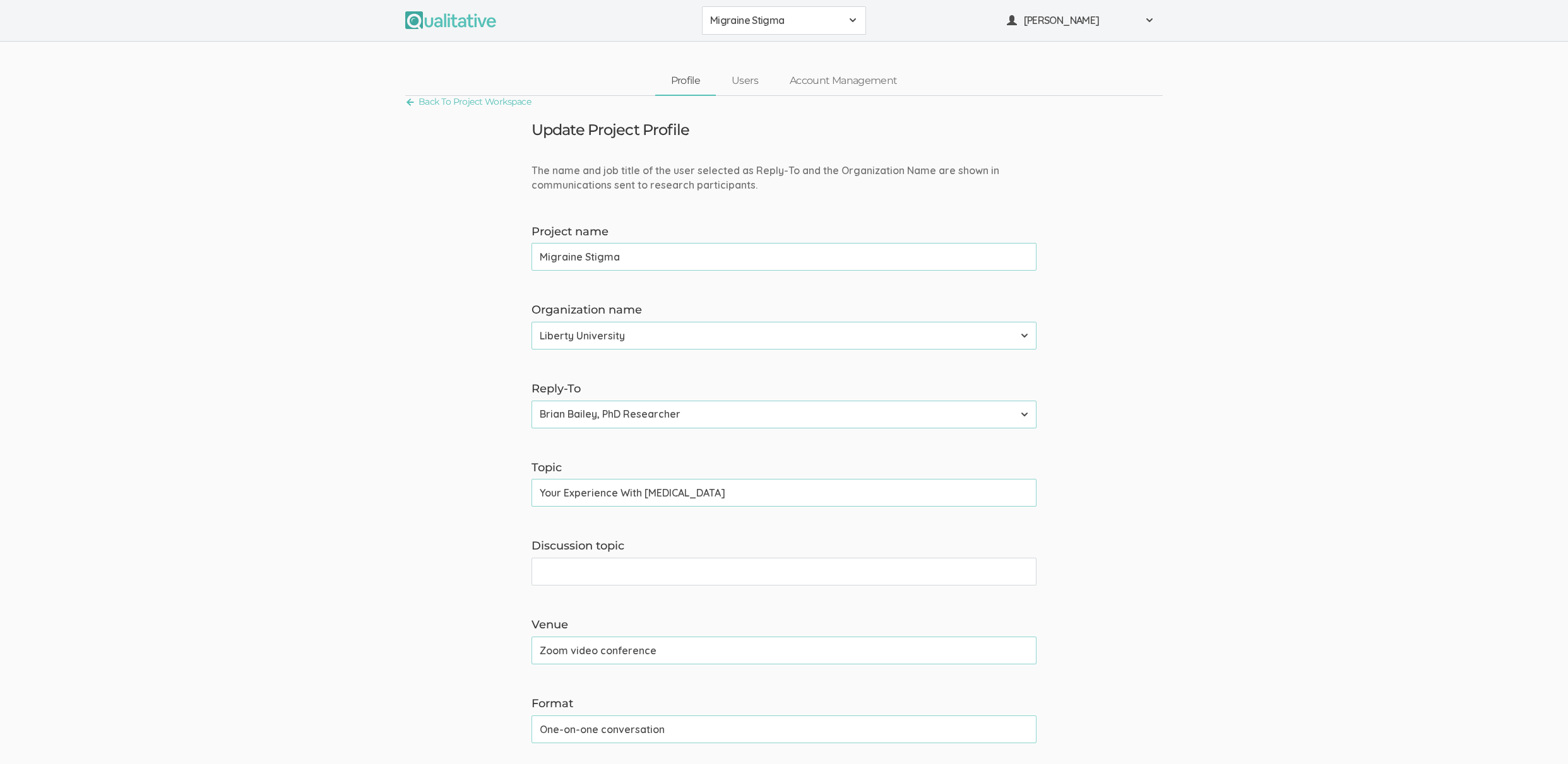
click at [825, 22] on span "Migraine Stigma" at bounding box center [775, 20] width 131 height 15
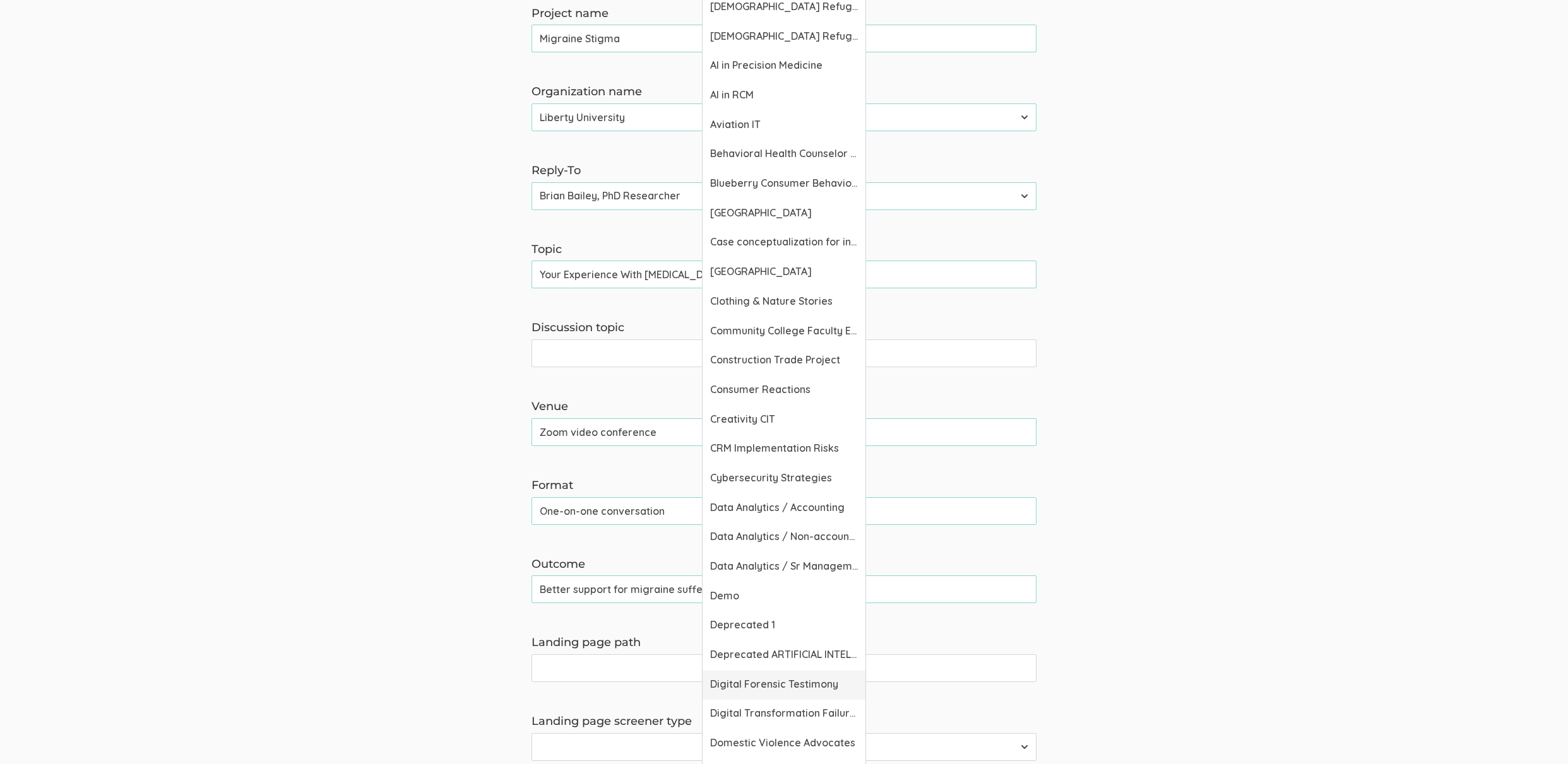
scroll to position [114, 0]
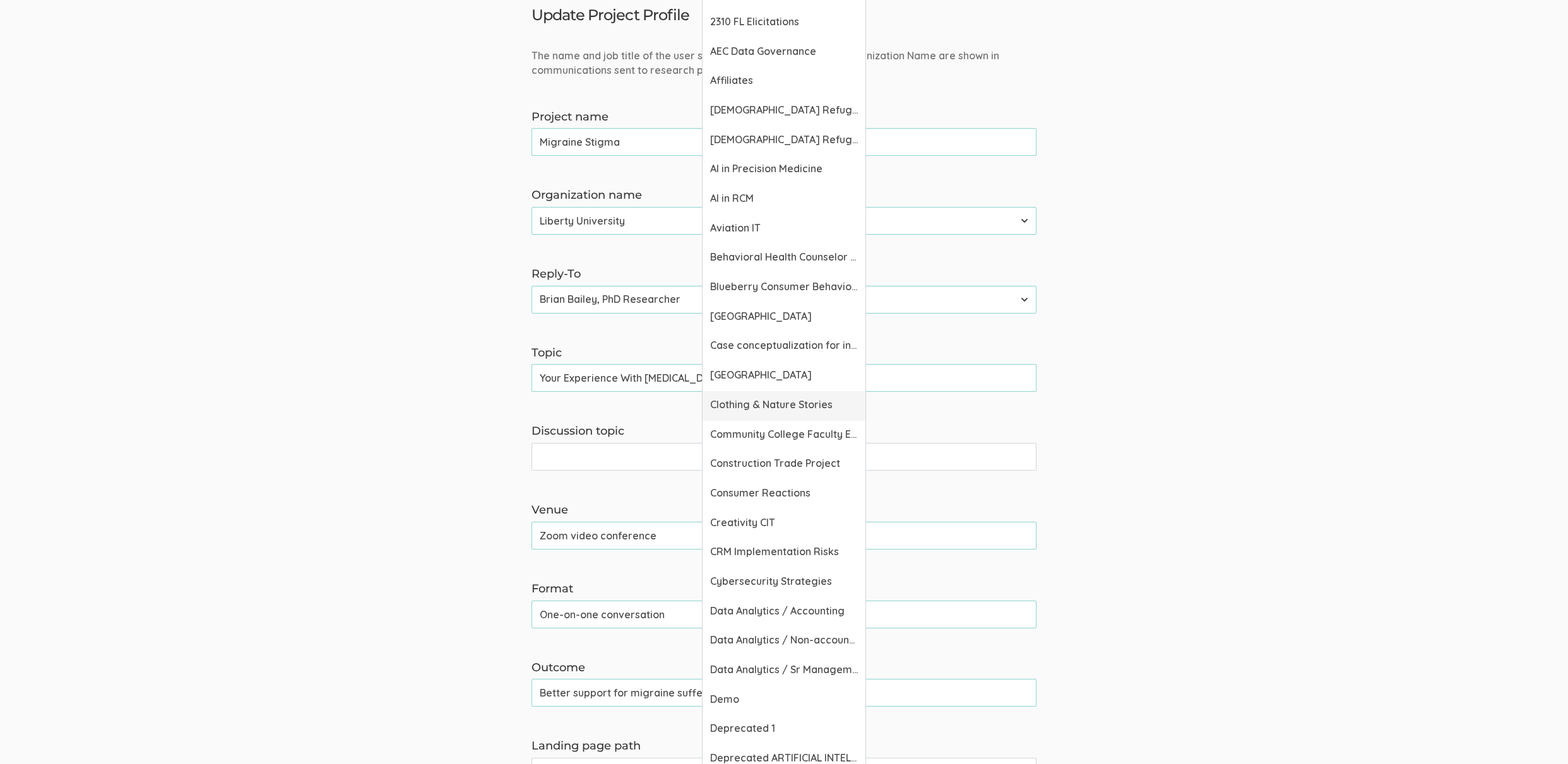
click at [784, 408] on span "Clothing & Nature Stories" at bounding box center [784, 404] width 148 height 15
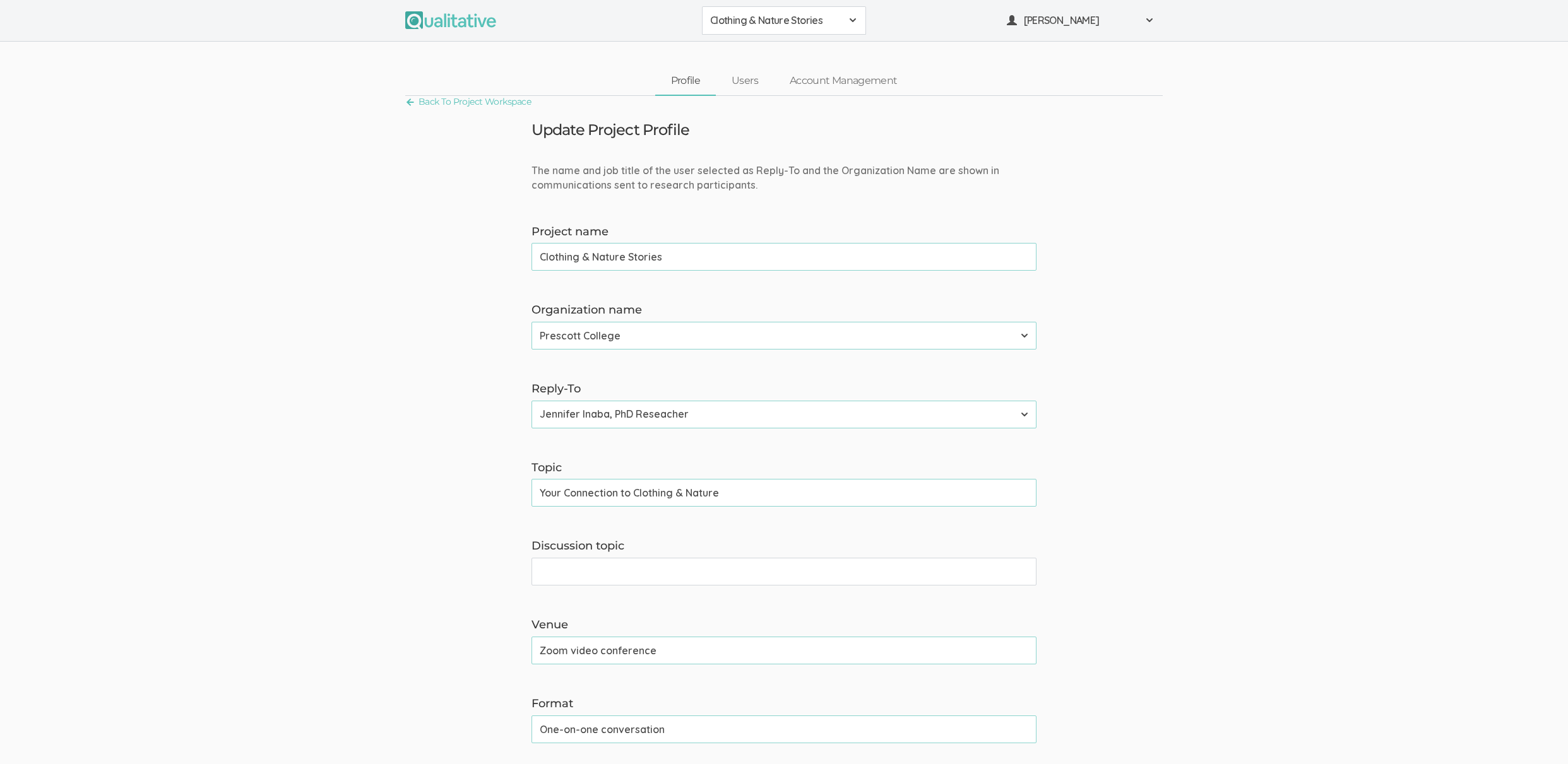
click at [726, 23] on span "Clothing & Nature Stories" at bounding box center [775, 20] width 131 height 15
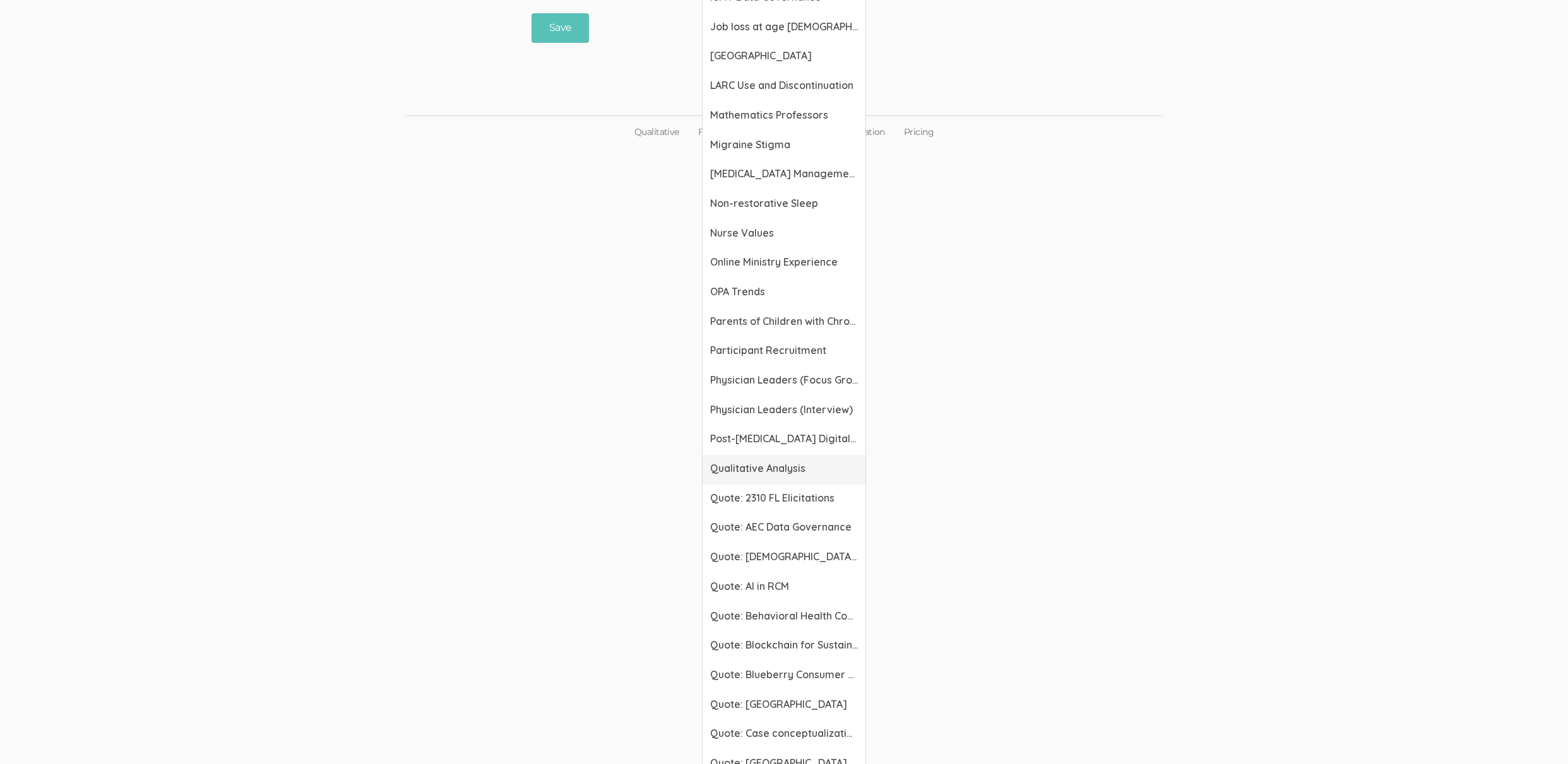
scroll to position [1347, 0]
click at [774, 108] on span "Mathematics Professors" at bounding box center [784, 114] width 148 height 15
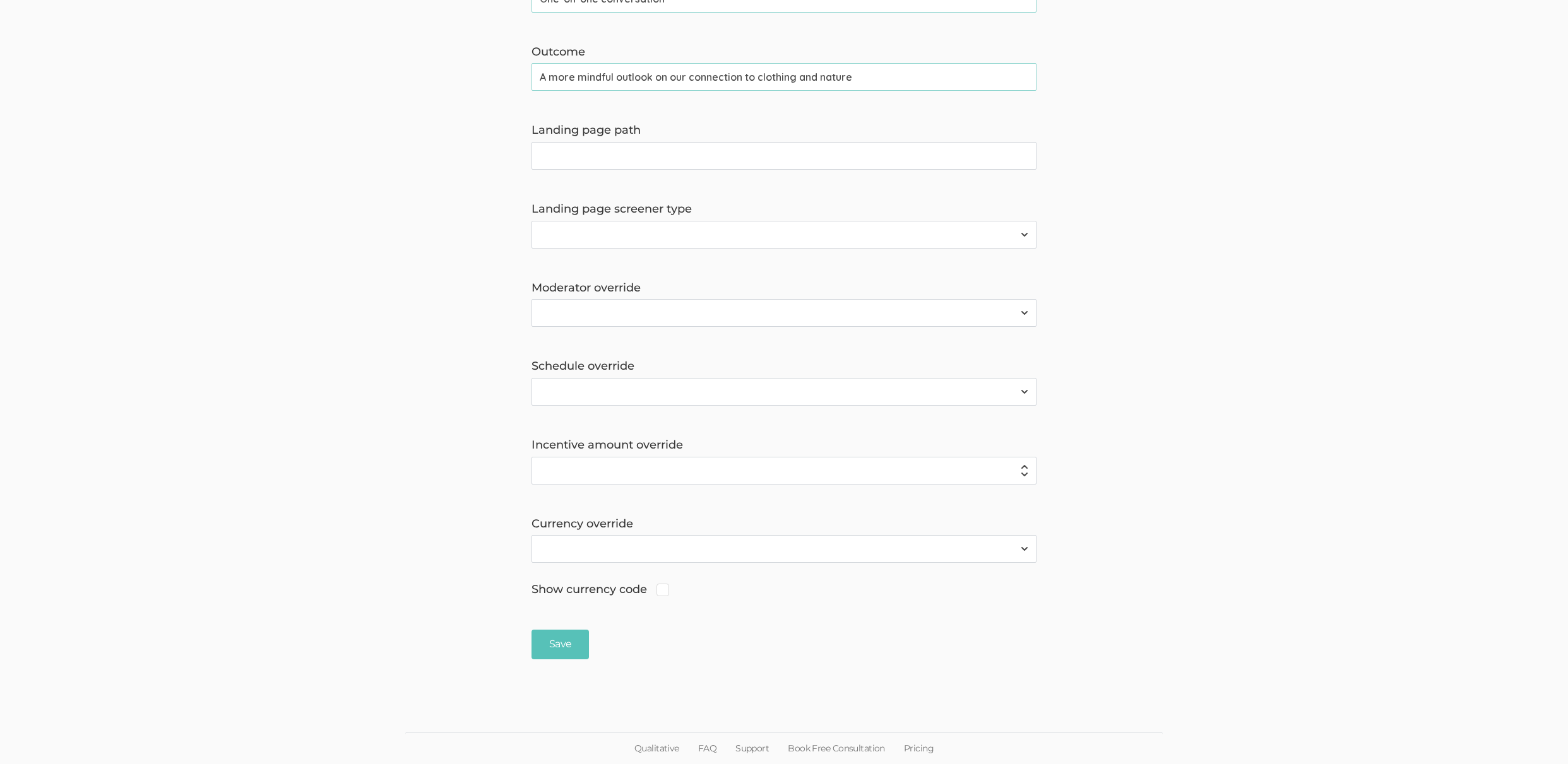
scroll to position [730, 0]
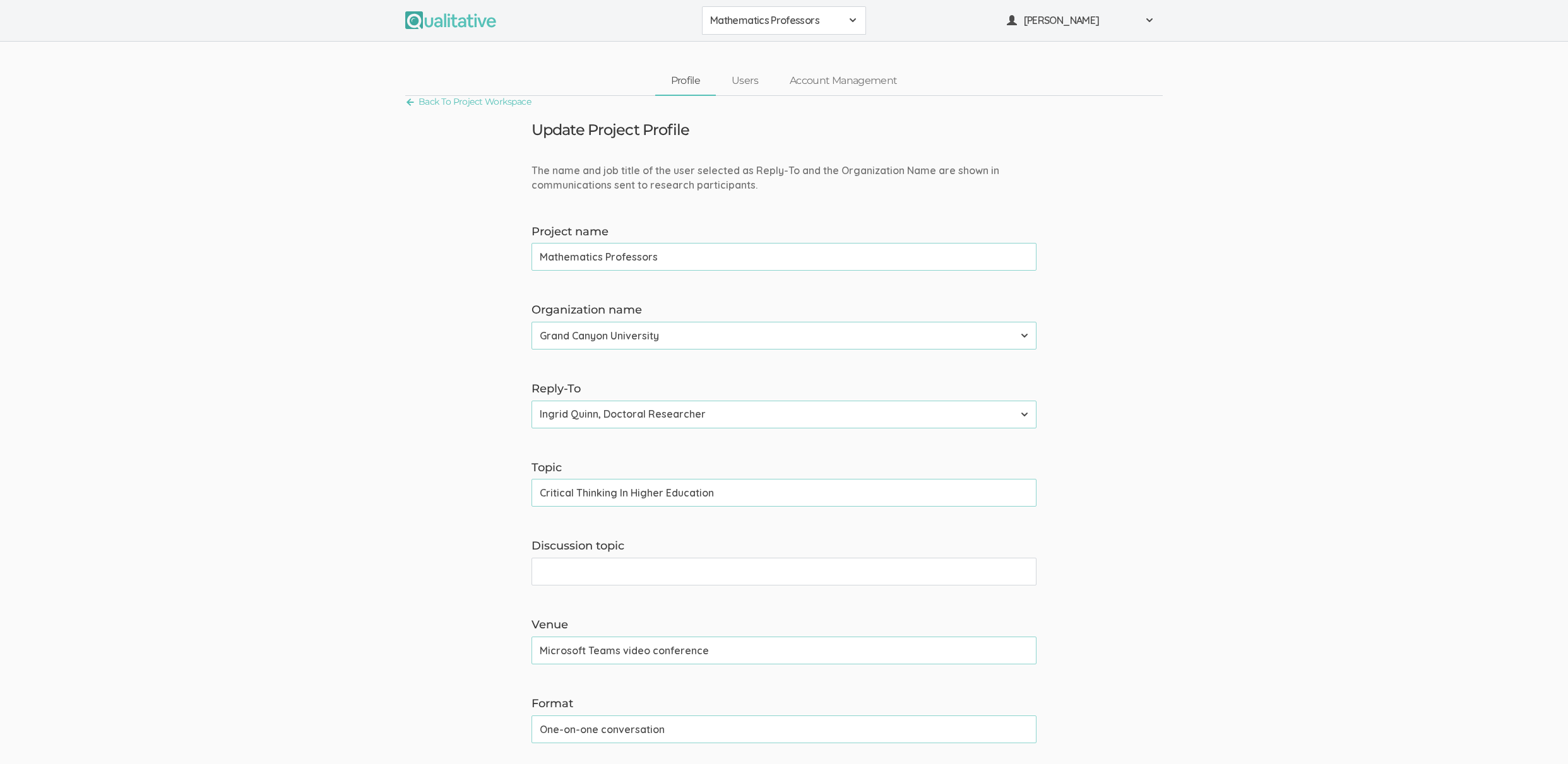
click at [792, 31] on button "Mathematics Professors" at bounding box center [784, 20] width 164 height 29
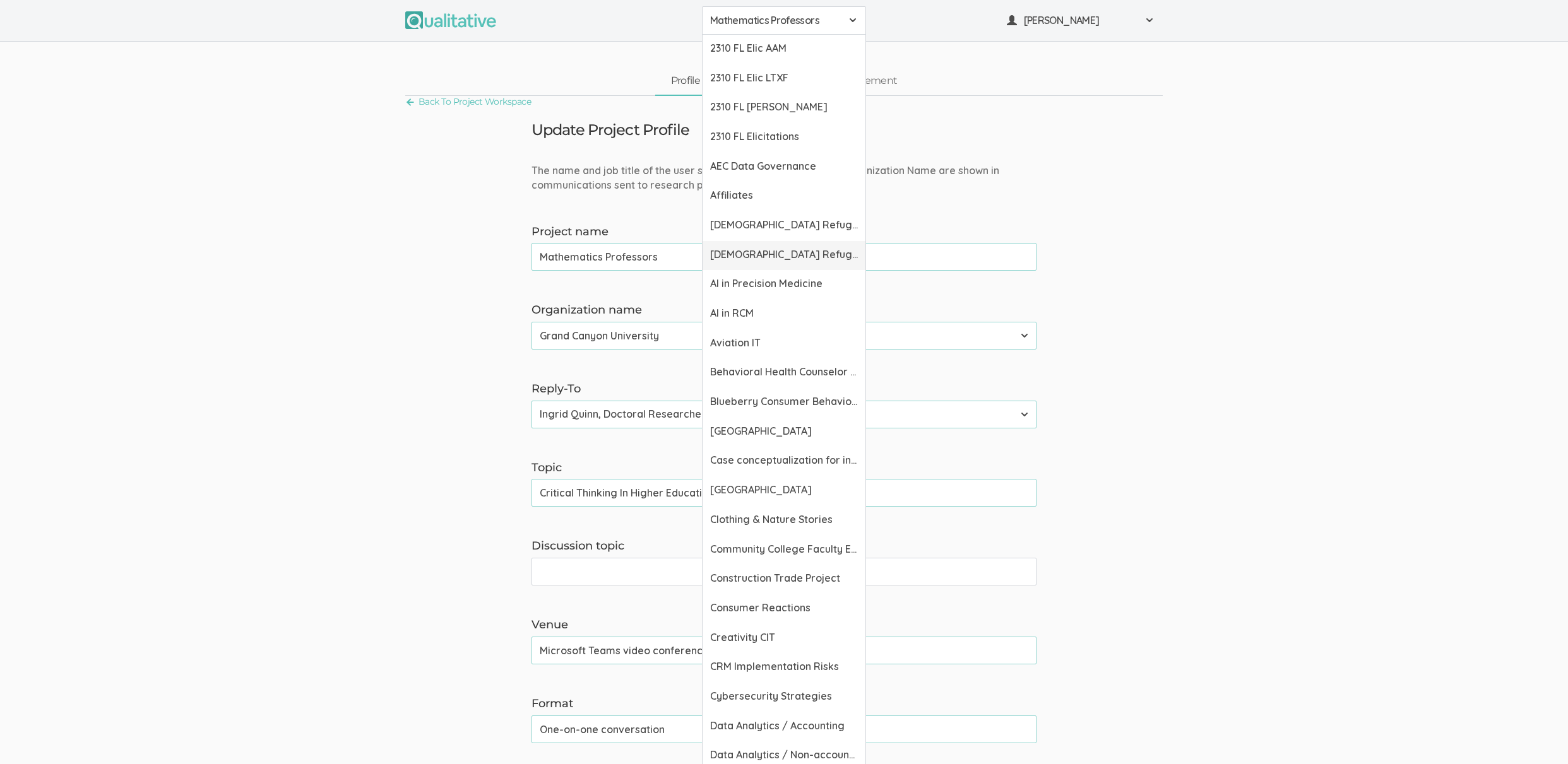
click at [828, 253] on span "[DEMOGRAPHIC_DATA] Refugee Support Organization" at bounding box center [784, 254] width 148 height 15
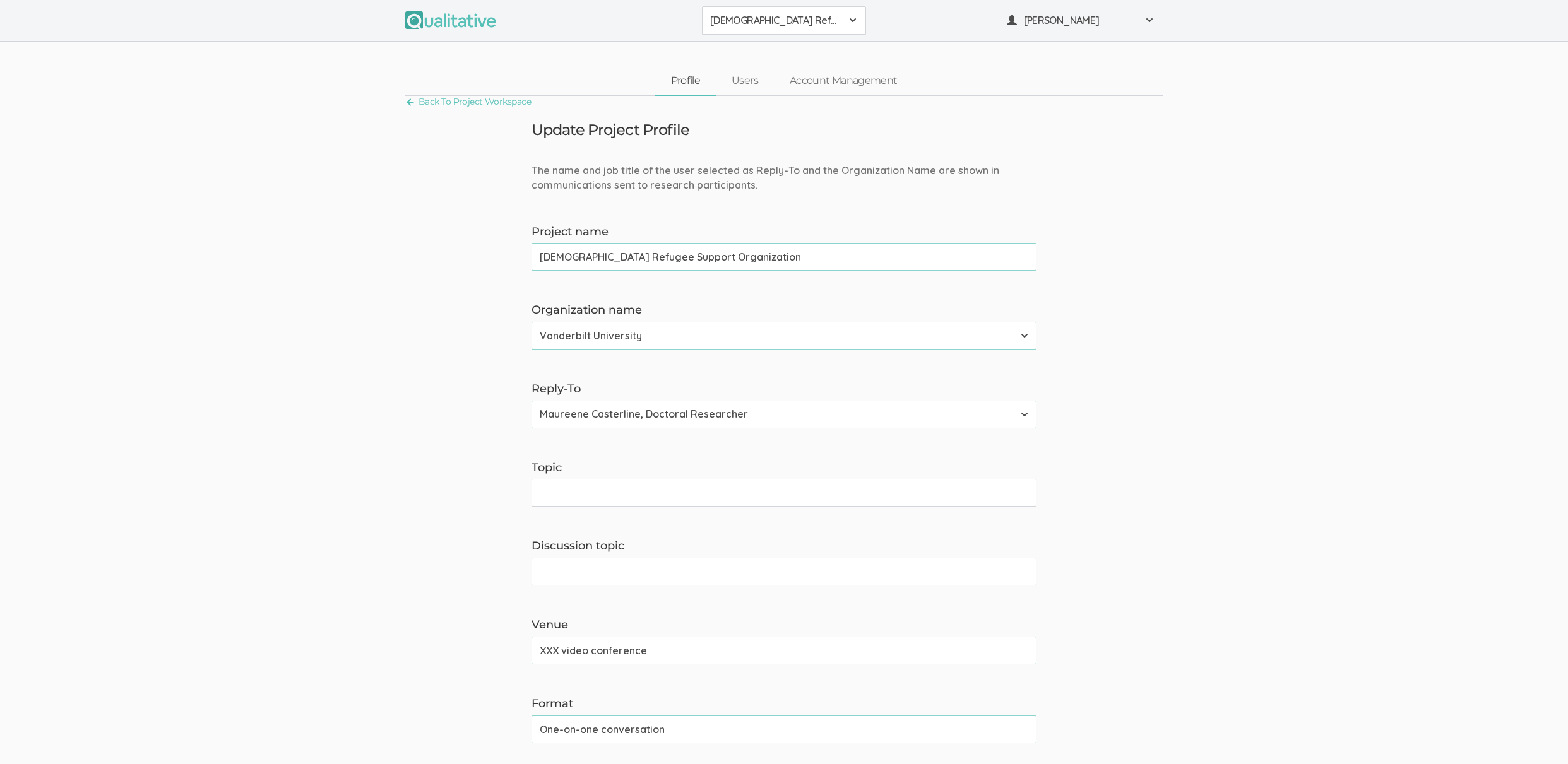
click at [730, 25] on span "[DEMOGRAPHIC_DATA] Refugee Support Organization" at bounding box center [775, 20] width 131 height 15
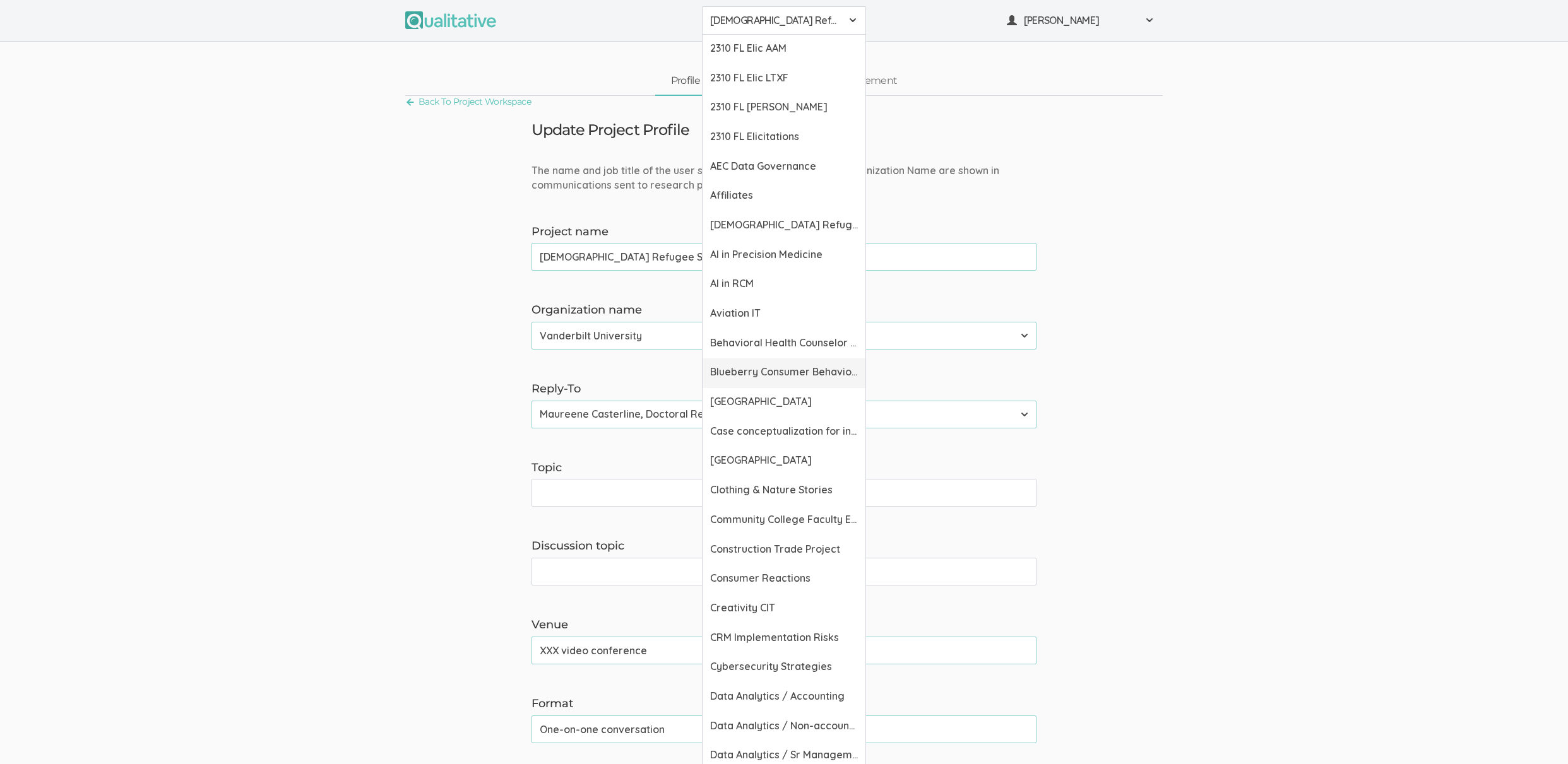
click at [789, 364] on span "Blueberry Consumer Behavior Project" at bounding box center [784, 371] width 148 height 15
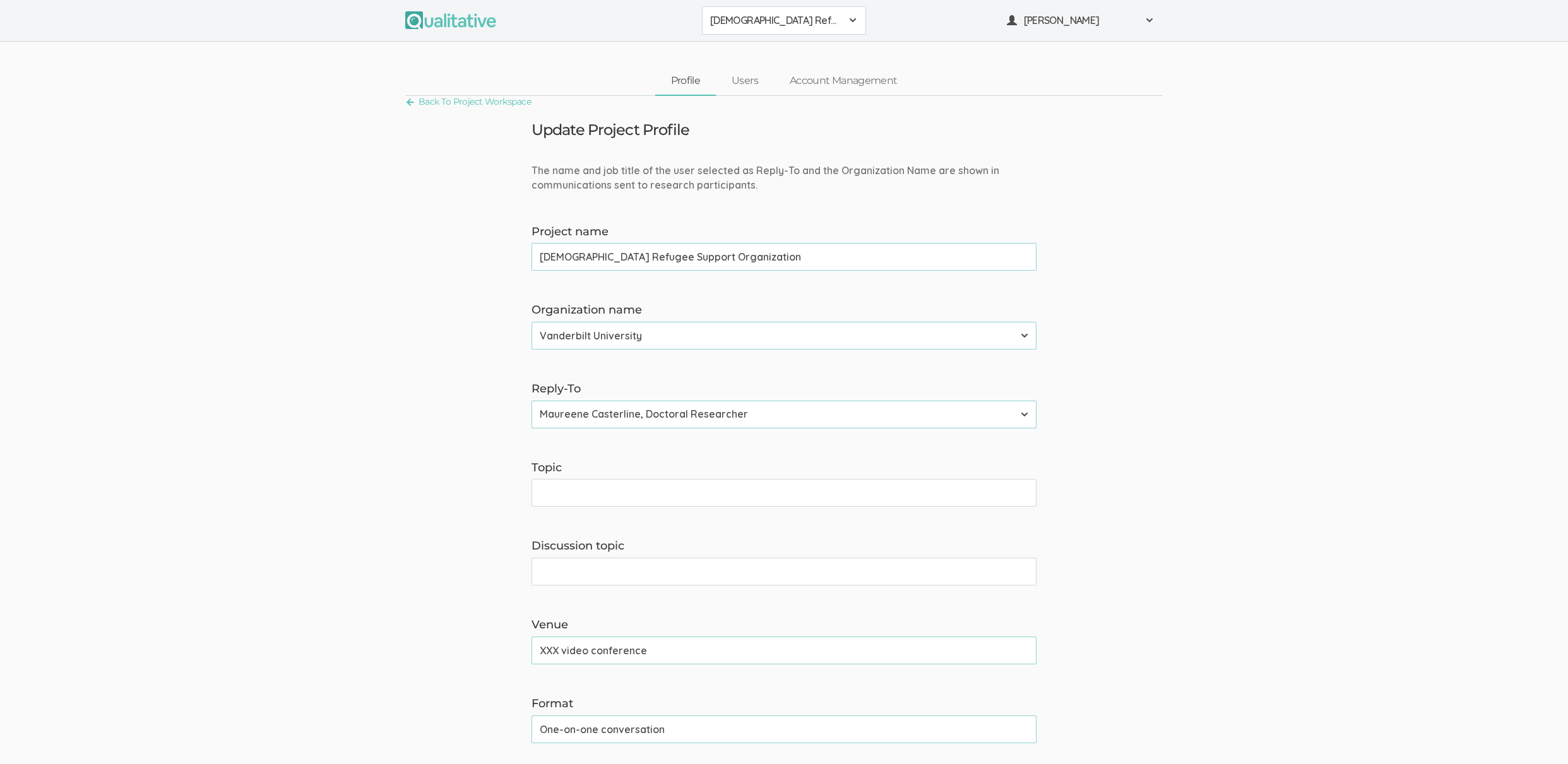
click at [747, 14] on span "[DEMOGRAPHIC_DATA] Refugee Support Organization" at bounding box center [775, 20] width 131 height 15
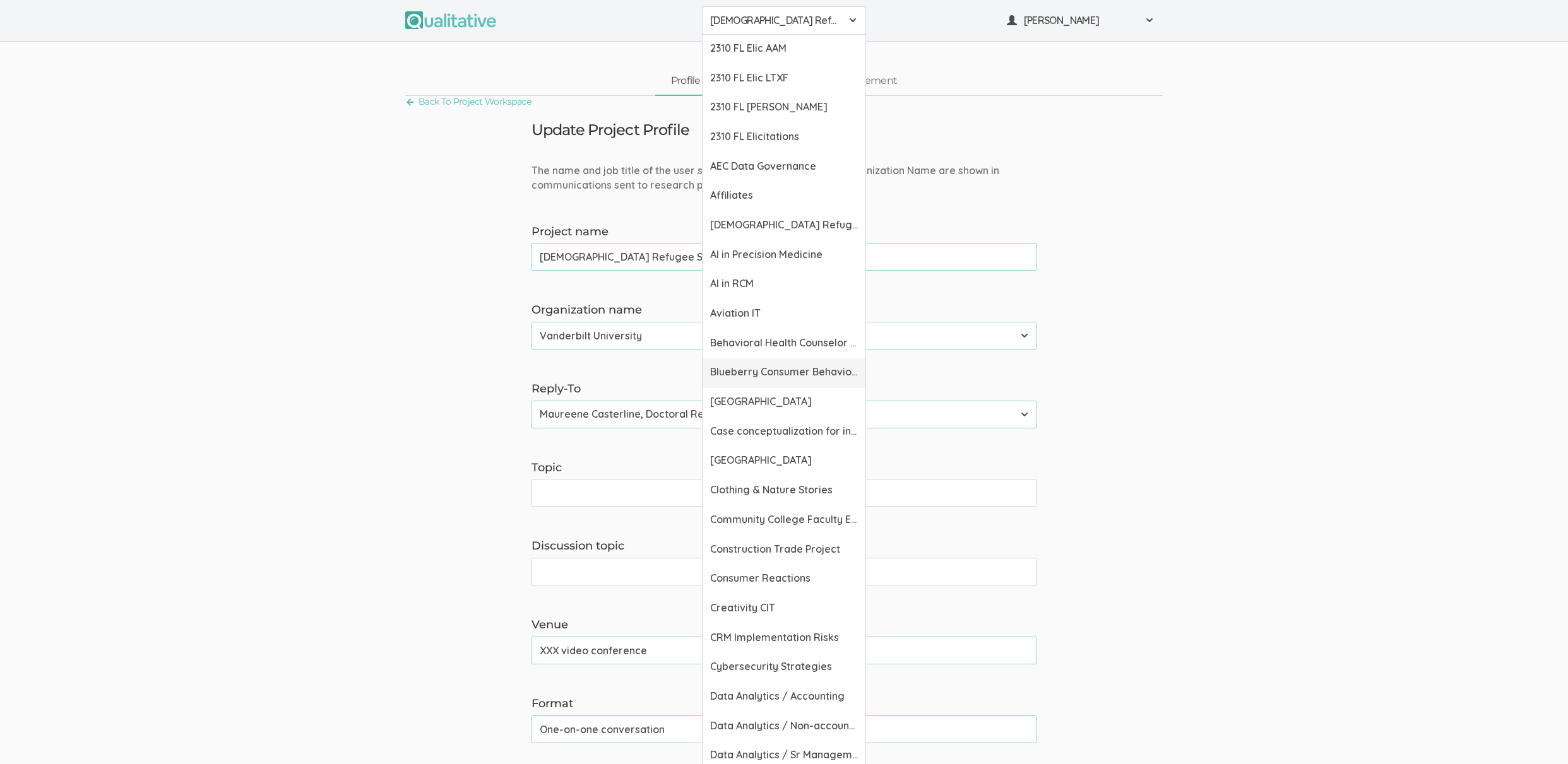
click at [774, 365] on span "Blueberry Consumer Behavior Project" at bounding box center [784, 371] width 148 height 15
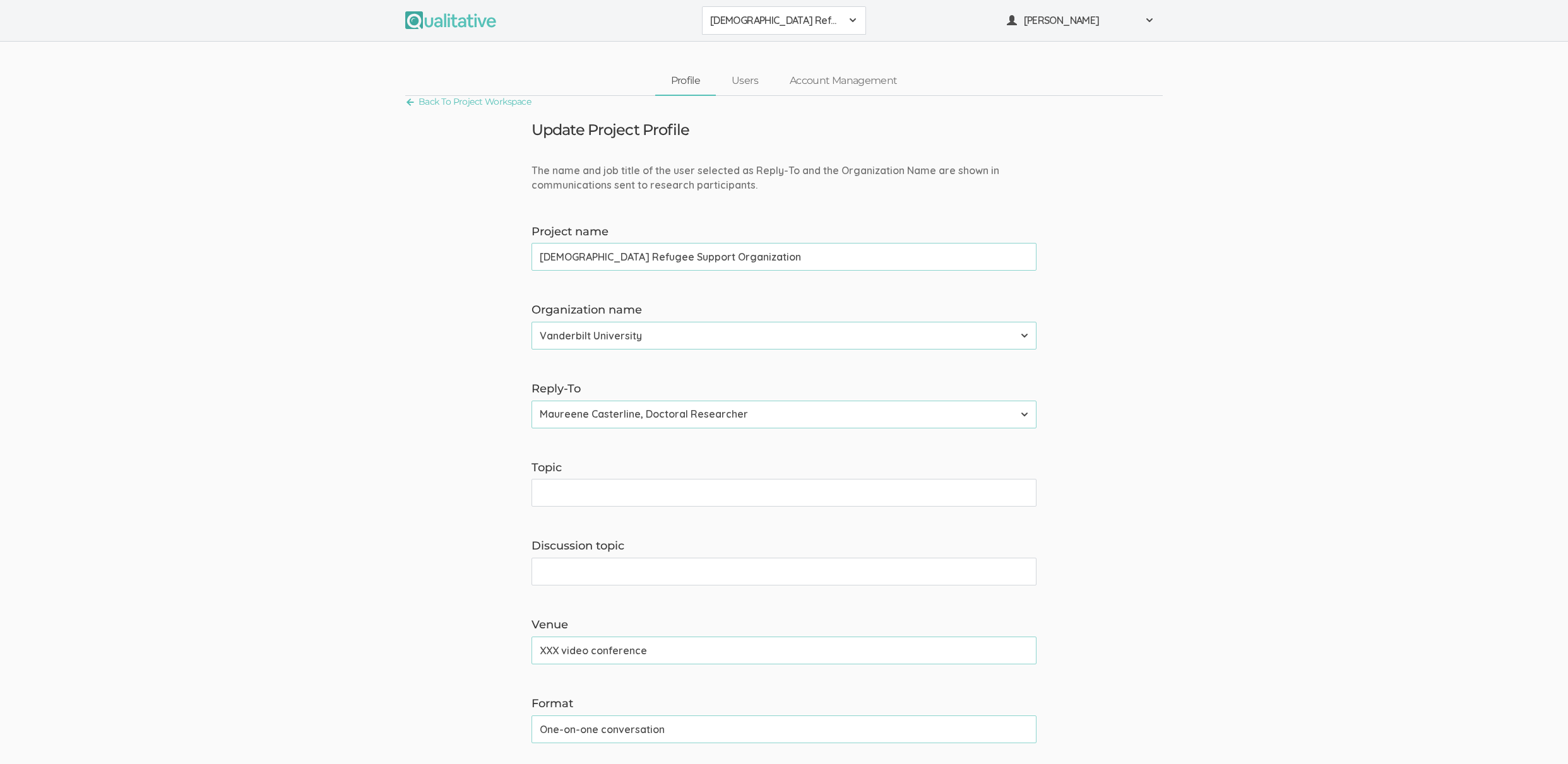
click at [752, 13] on button "[DEMOGRAPHIC_DATA] Refugee Support Organization" at bounding box center [784, 20] width 164 height 29
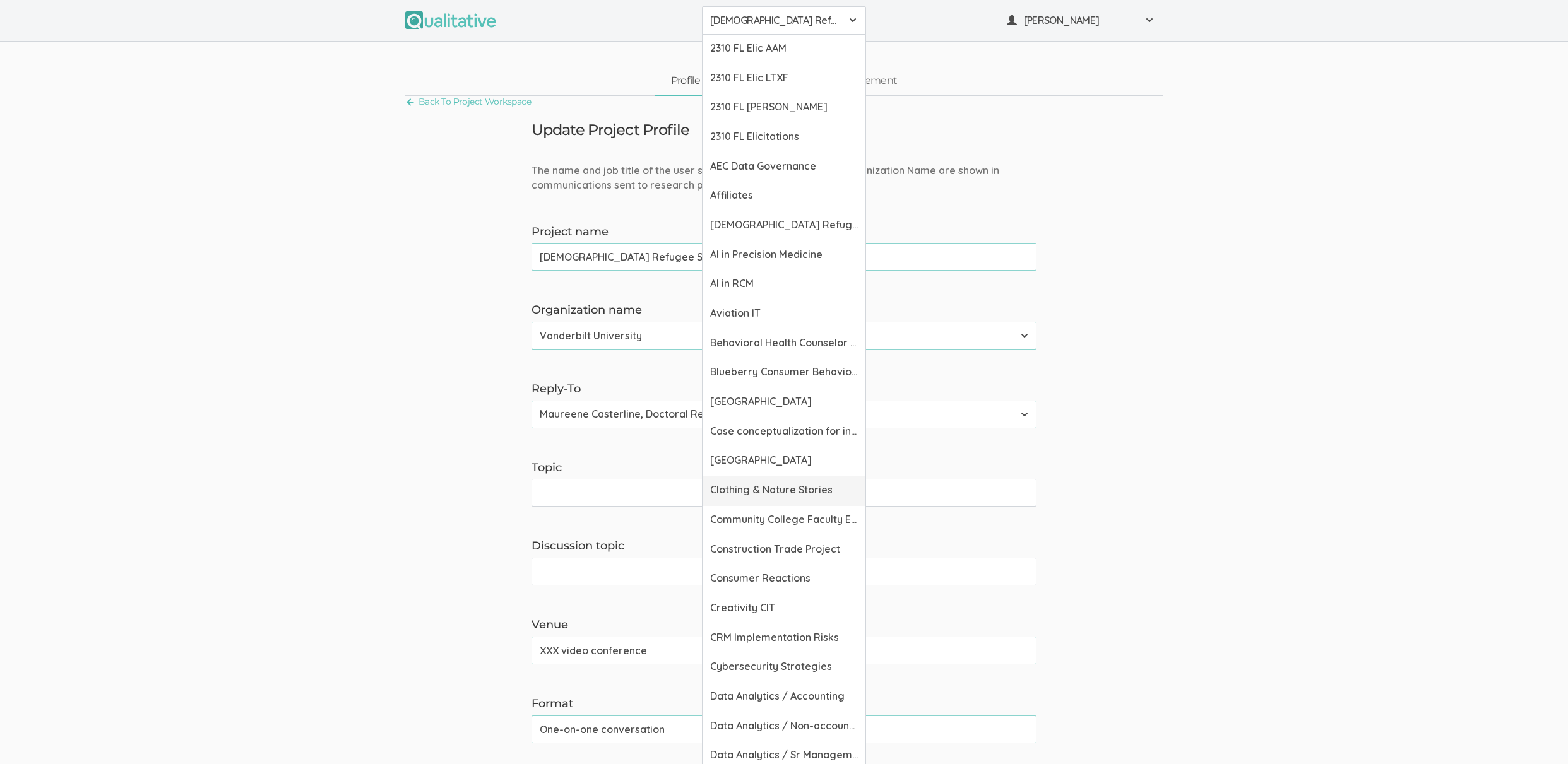
click at [788, 492] on span "Clothing & Nature Stories" at bounding box center [784, 489] width 148 height 15
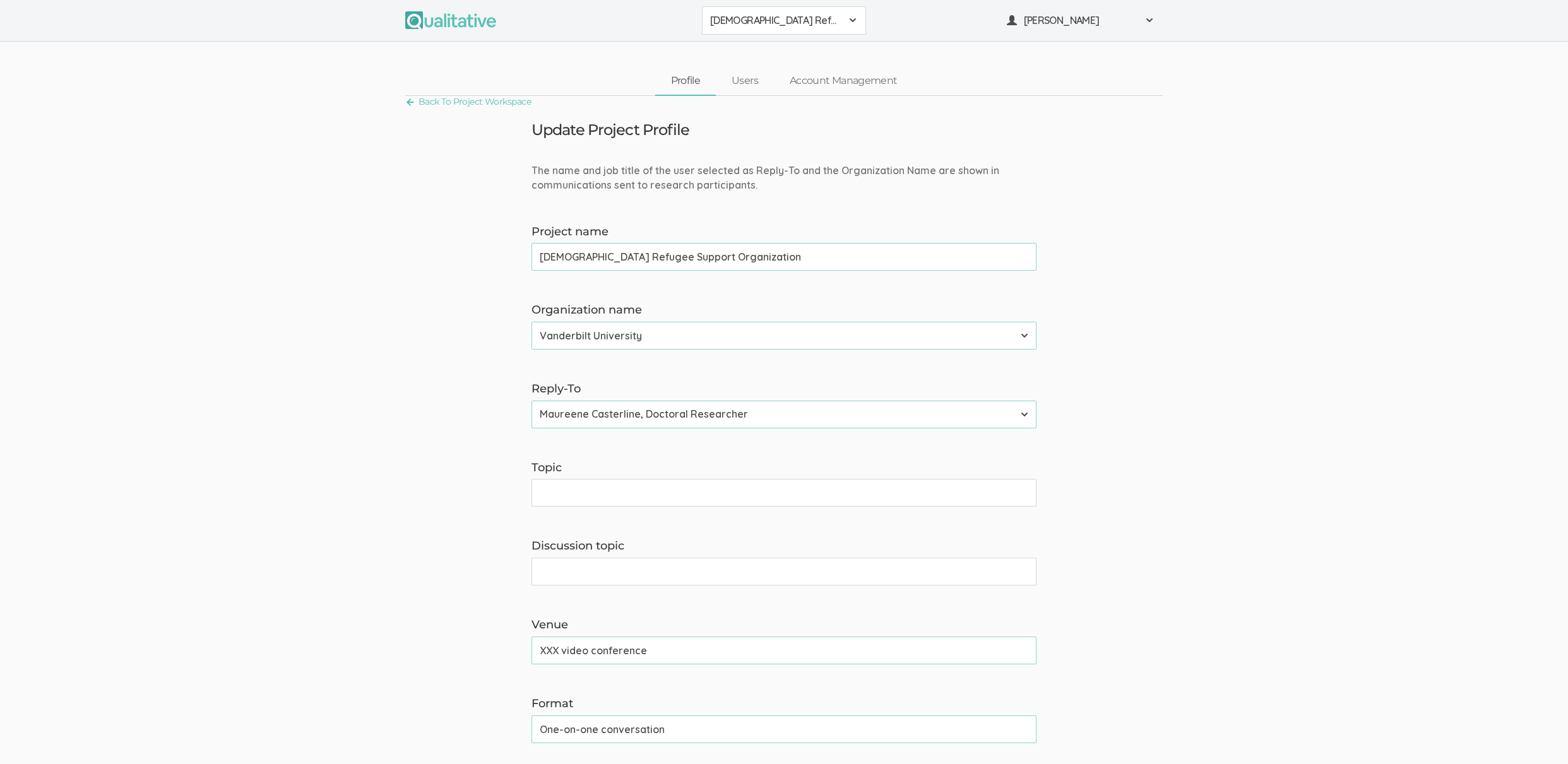
click at [777, 20] on span "[DEMOGRAPHIC_DATA] Refugee Support Organization" at bounding box center [775, 20] width 131 height 15
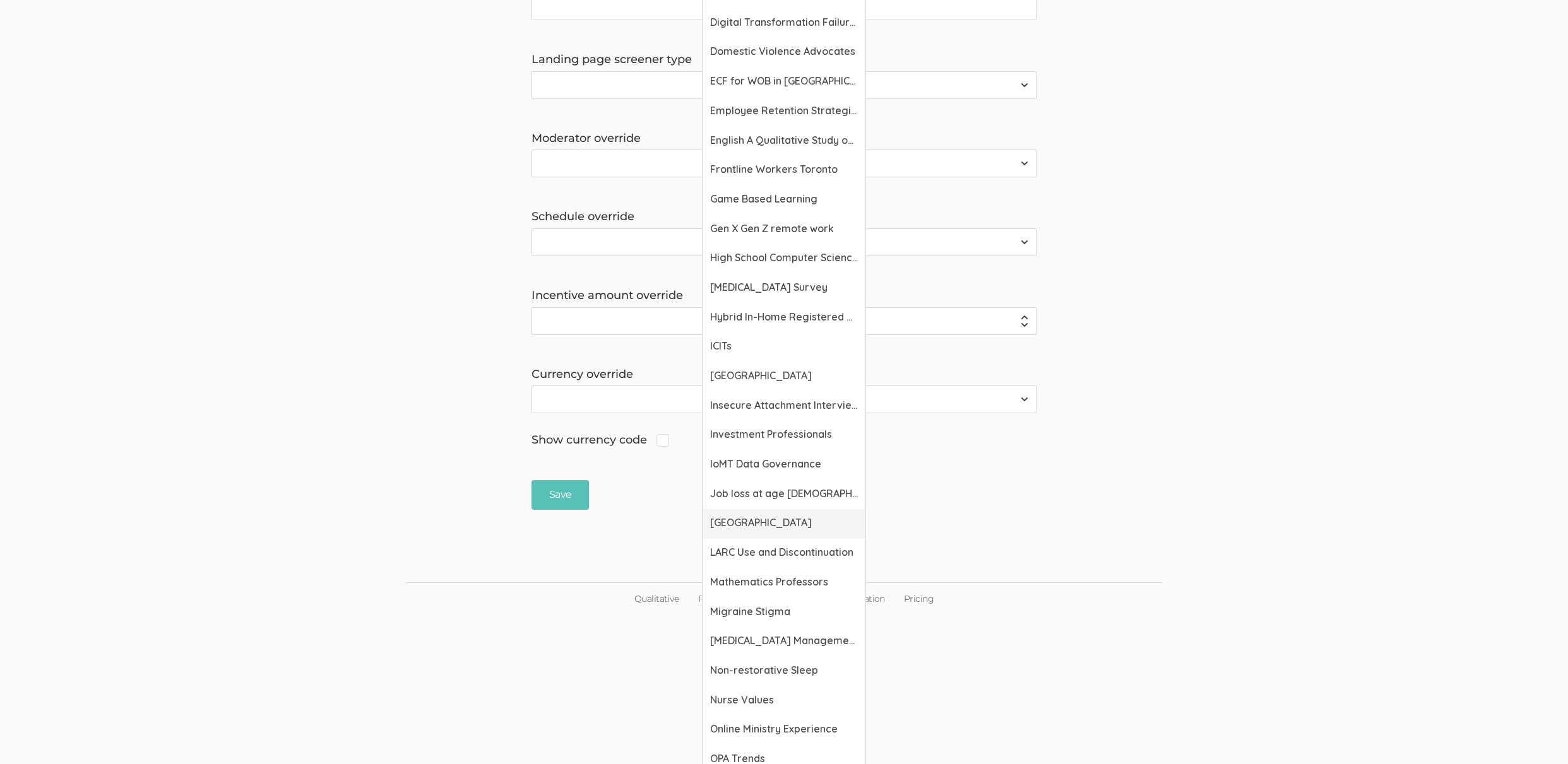
scroll to position [964, 0]
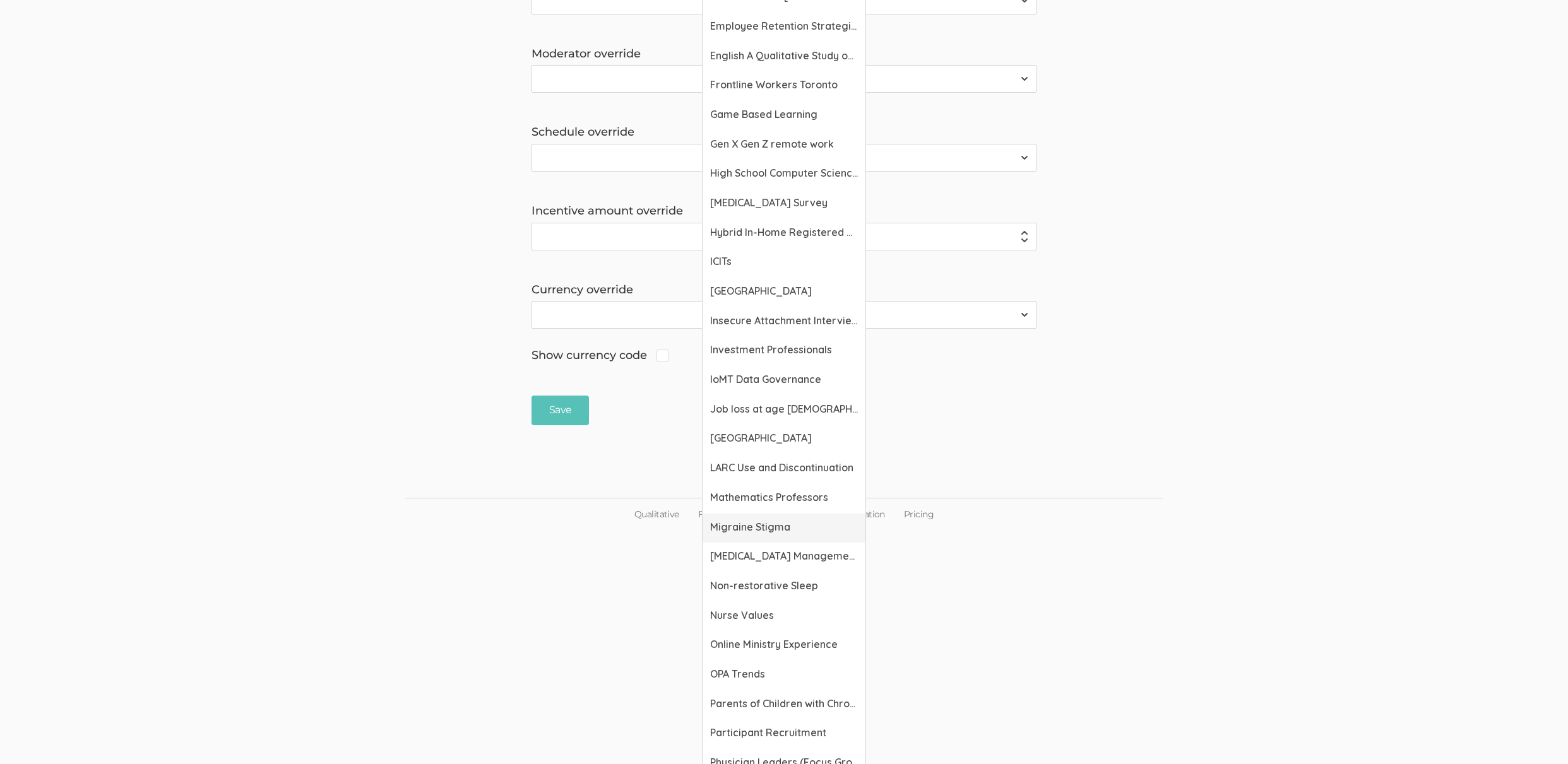
click at [758, 531] on span "Migraine Stigma" at bounding box center [784, 526] width 148 height 15
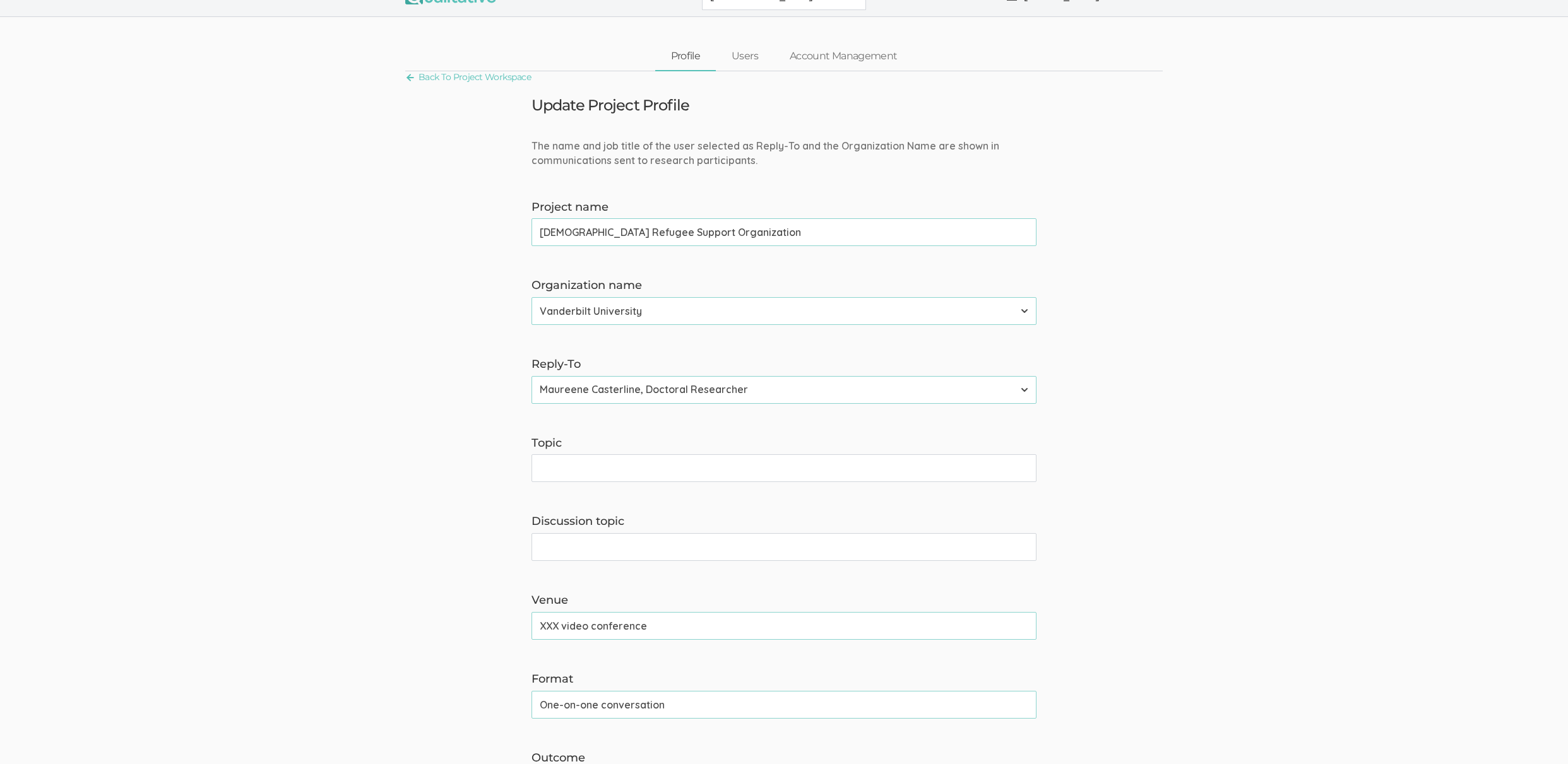
scroll to position [0, 0]
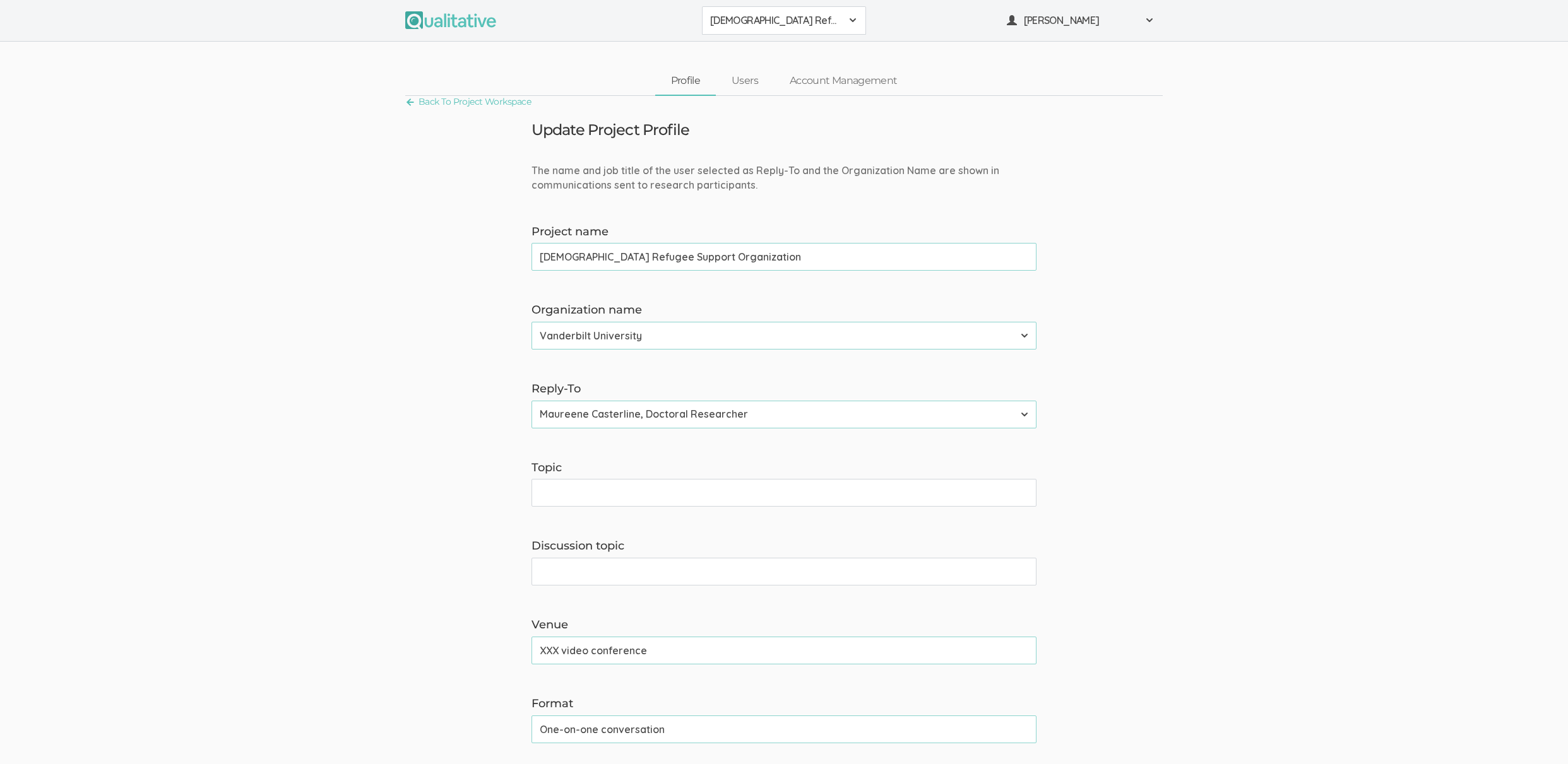
click at [761, 17] on span "[DEMOGRAPHIC_DATA] Refugee Support Organization" at bounding box center [775, 20] width 131 height 15
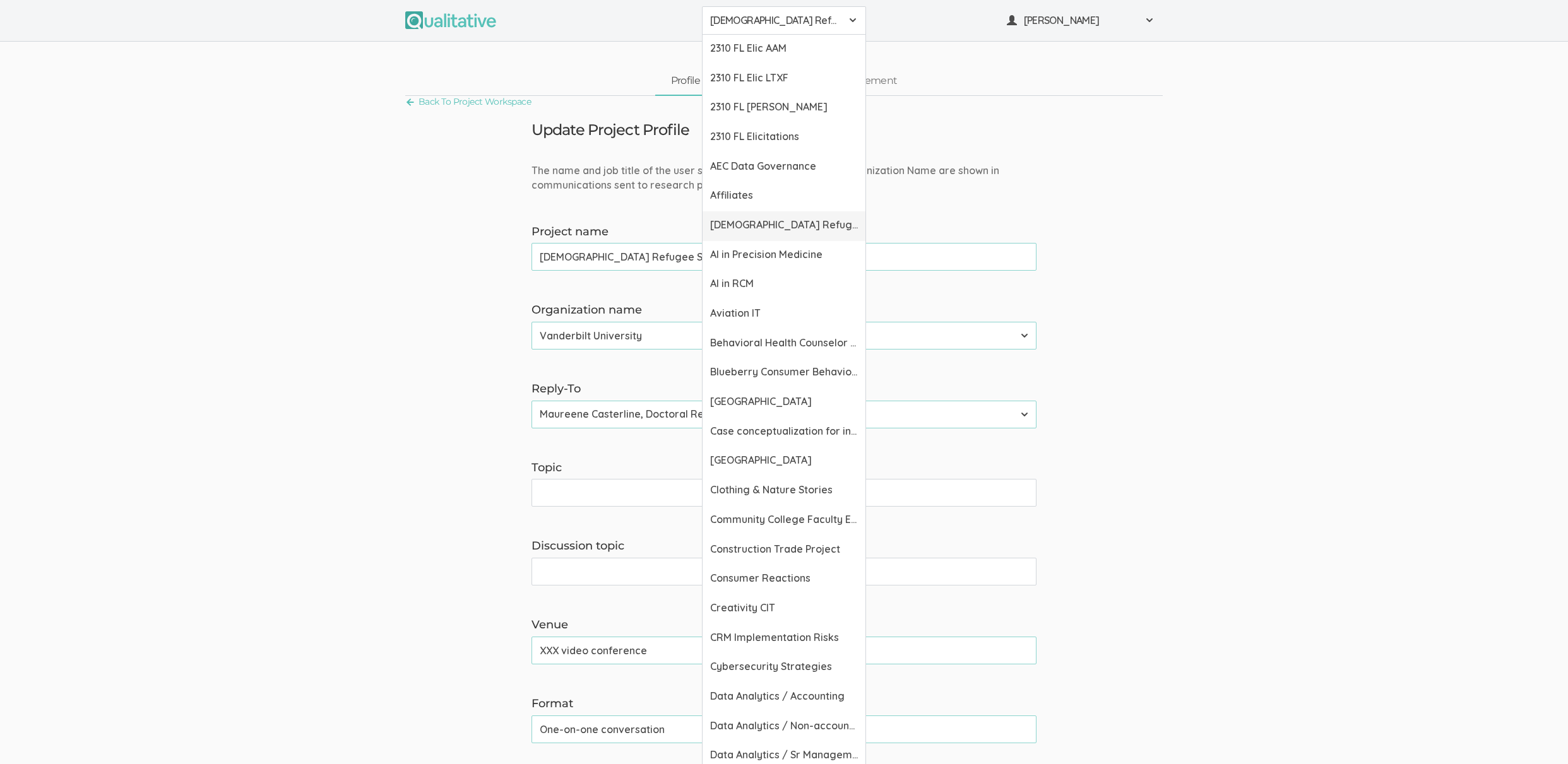
click at [763, 219] on span "[DEMOGRAPHIC_DATA] Refugee Resettlement" at bounding box center [784, 225] width 148 height 15
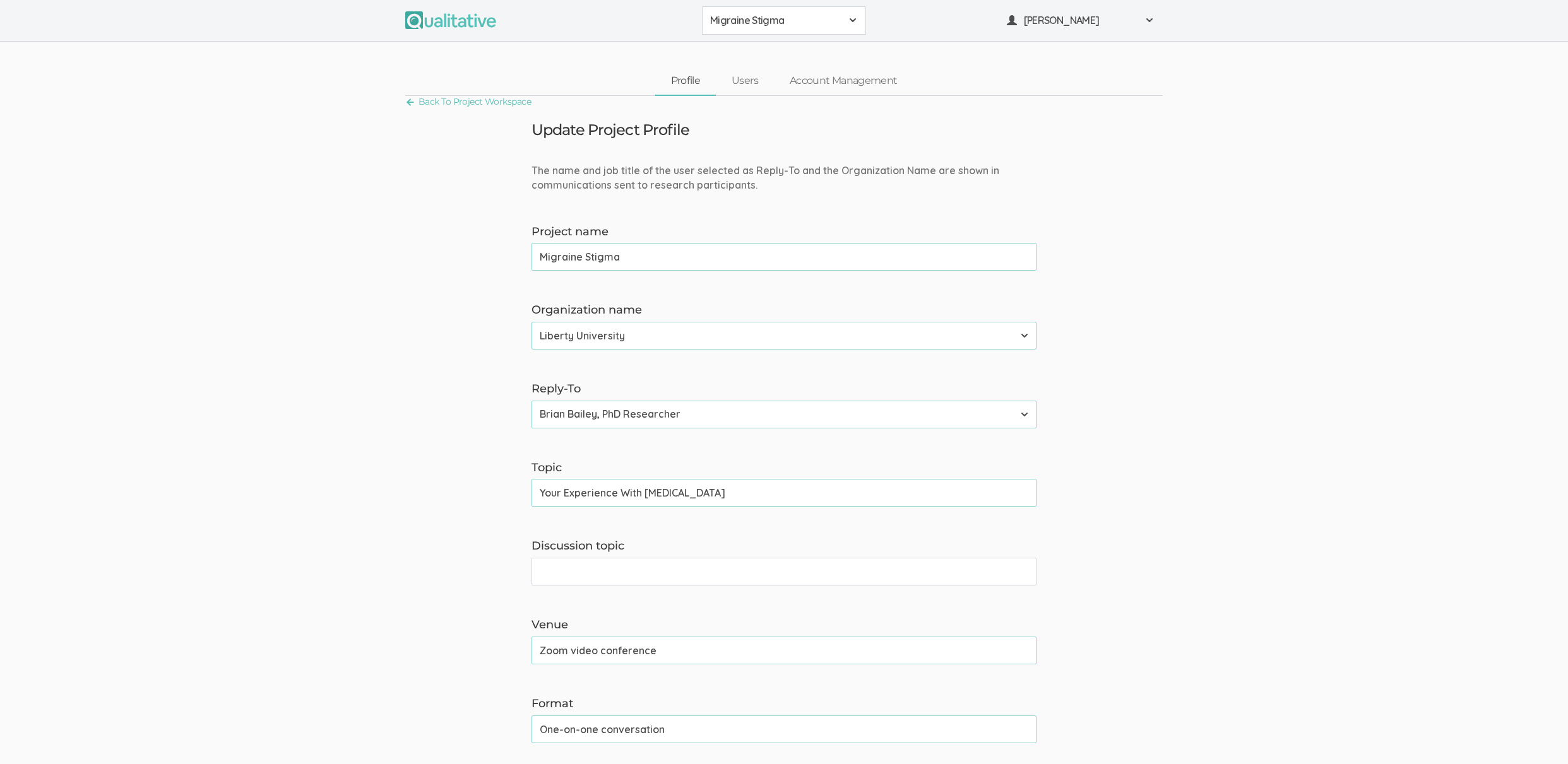
click at [733, 11] on button "Migraine Stigma" at bounding box center [784, 20] width 164 height 29
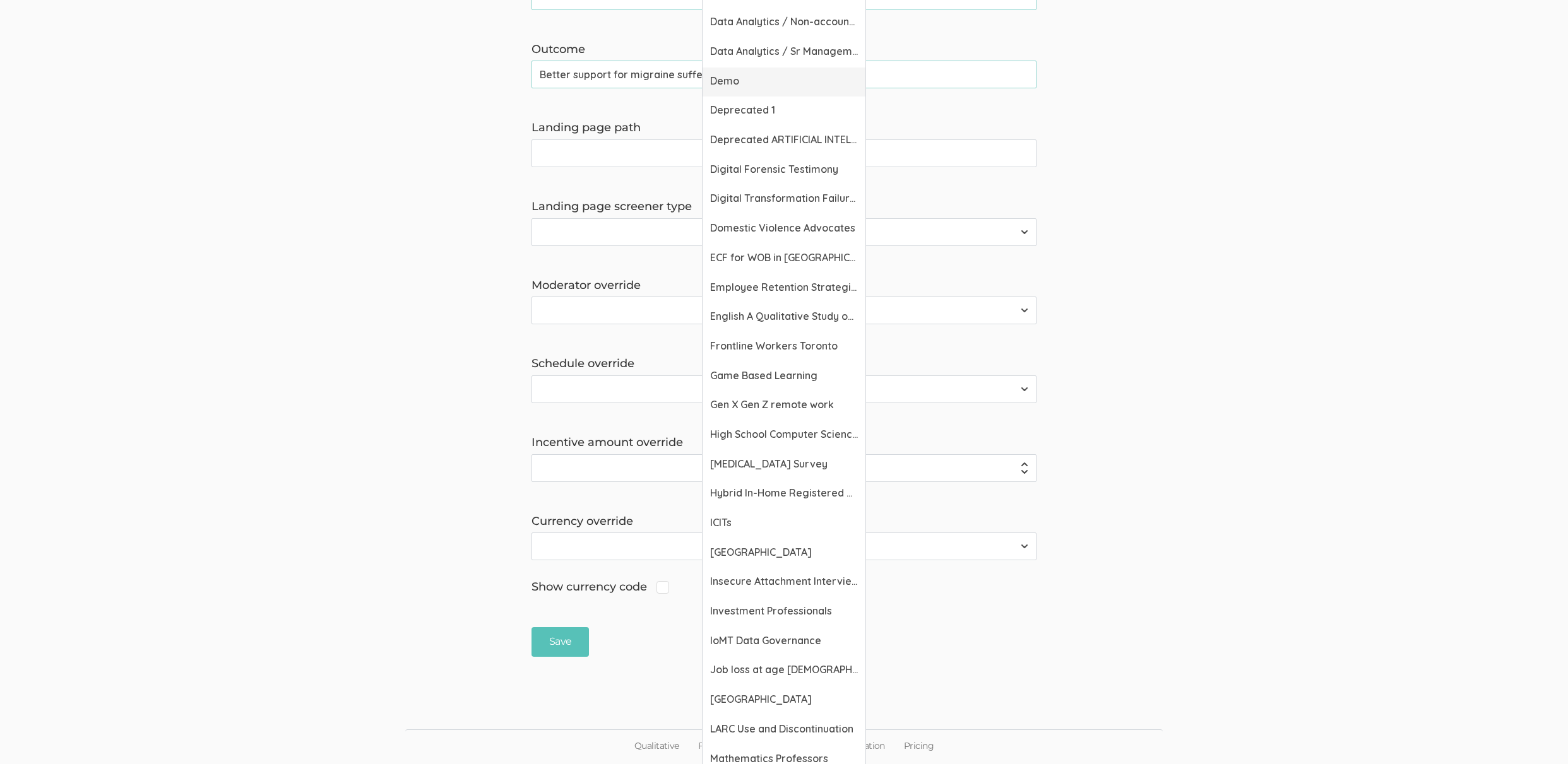
scroll to position [1042, 0]
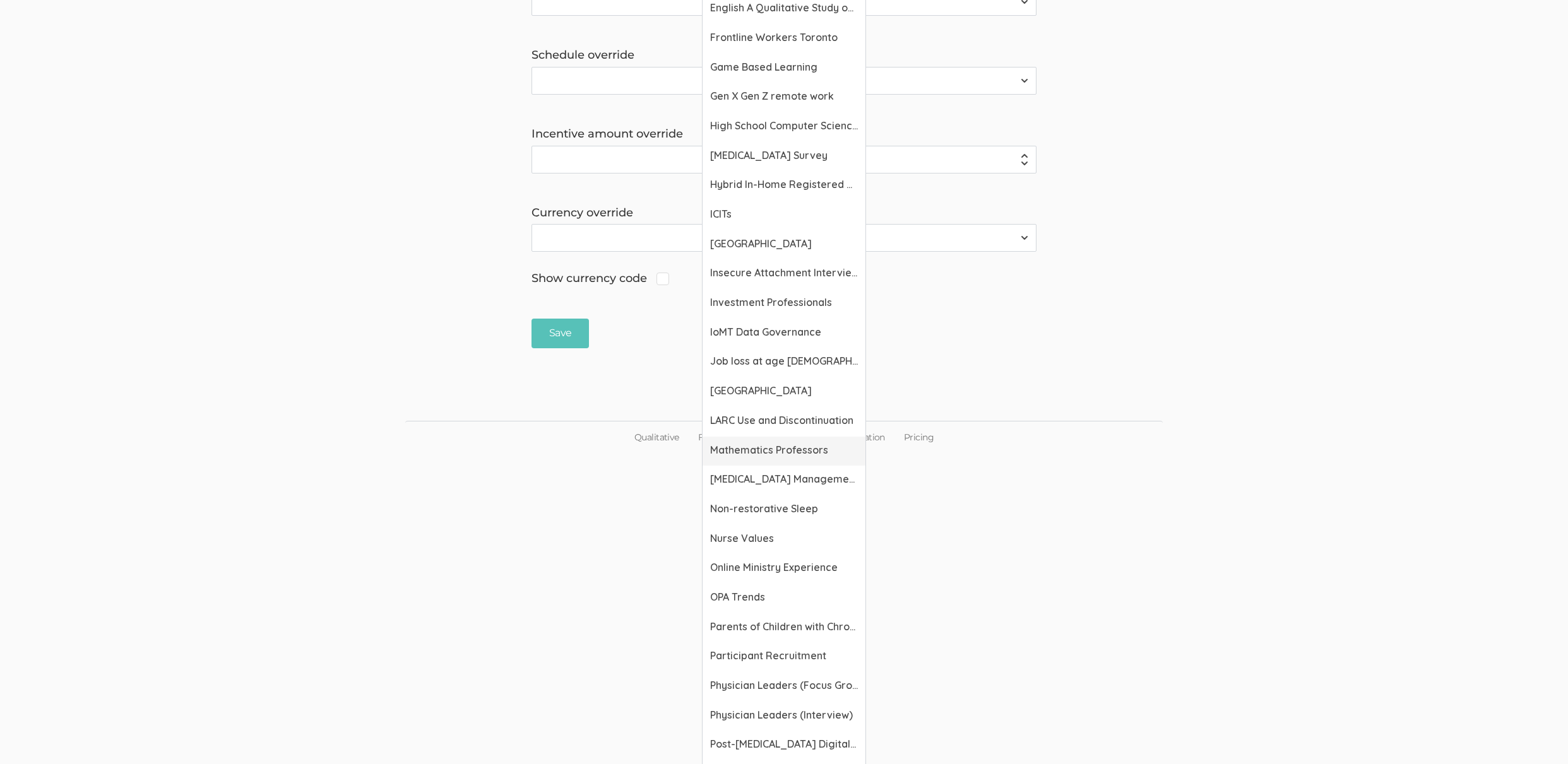
click at [802, 456] on span "Mathematics Professors" at bounding box center [784, 450] width 148 height 15
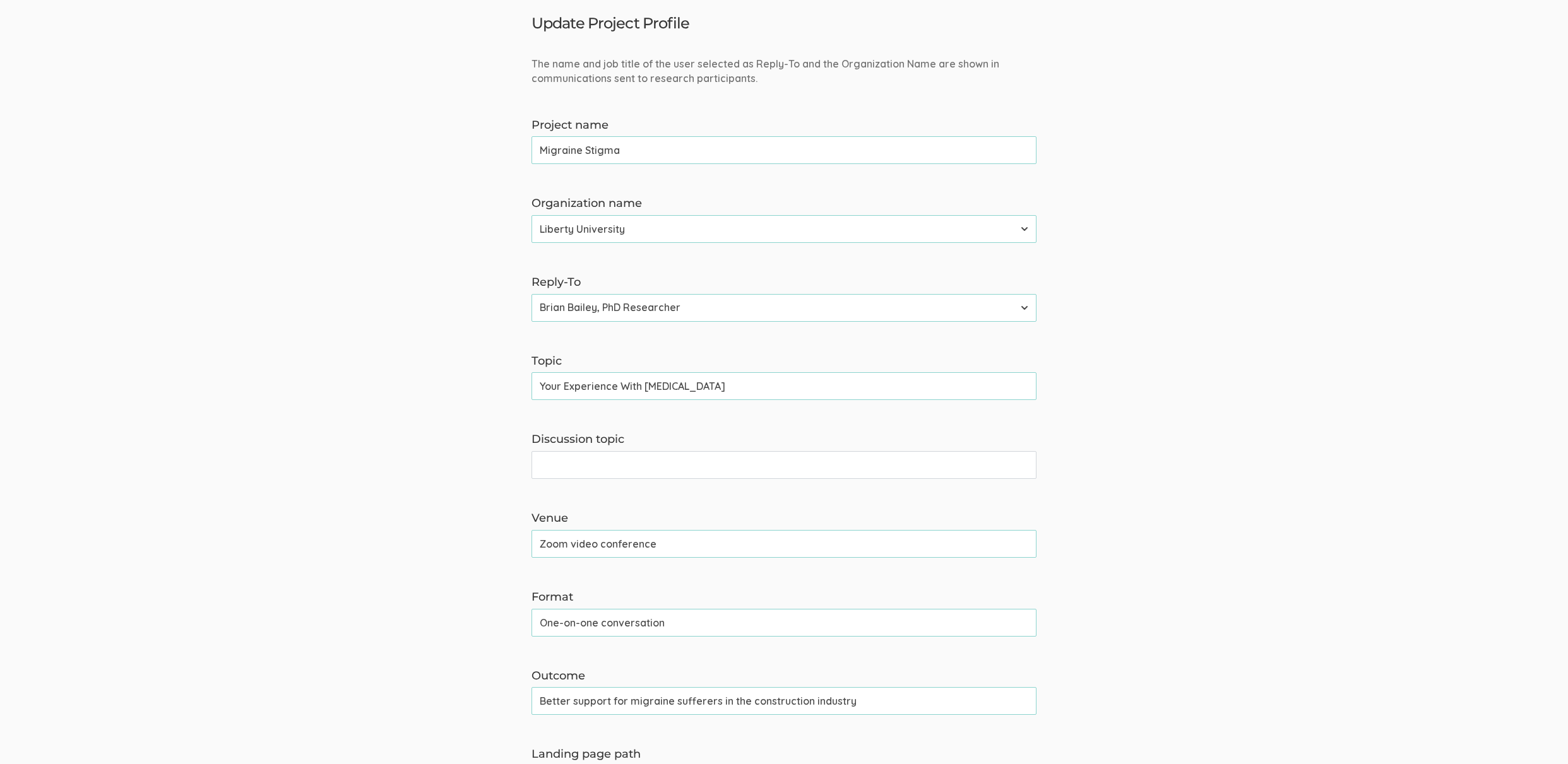
scroll to position [0, 0]
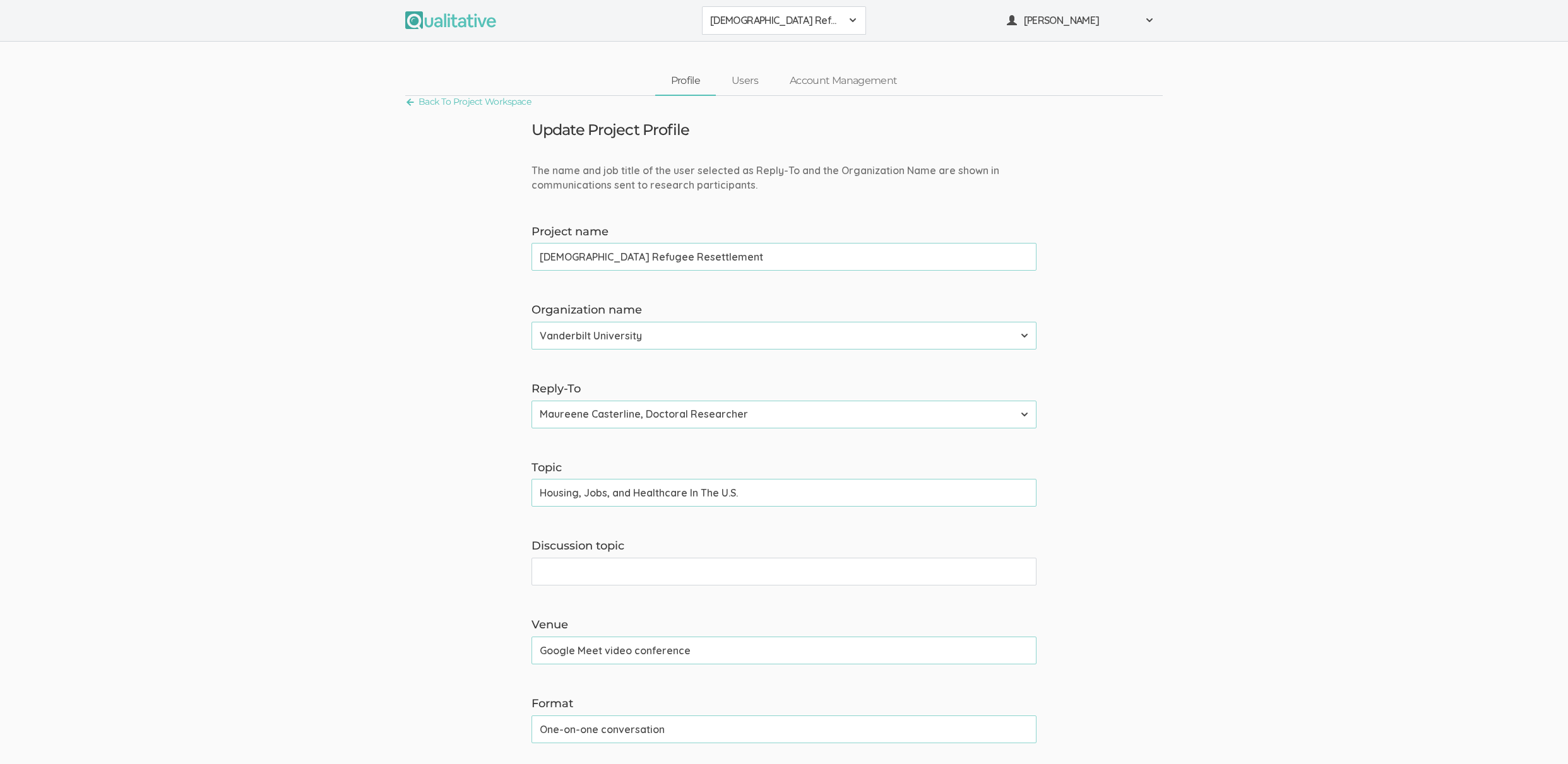
click at [404, 342] on form "The name and job title of the user selected as Reply-To and the Organization Na…" at bounding box center [784, 776] width 1568 height 1226
